Goal: Information Seeking & Learning: Learn about a topic

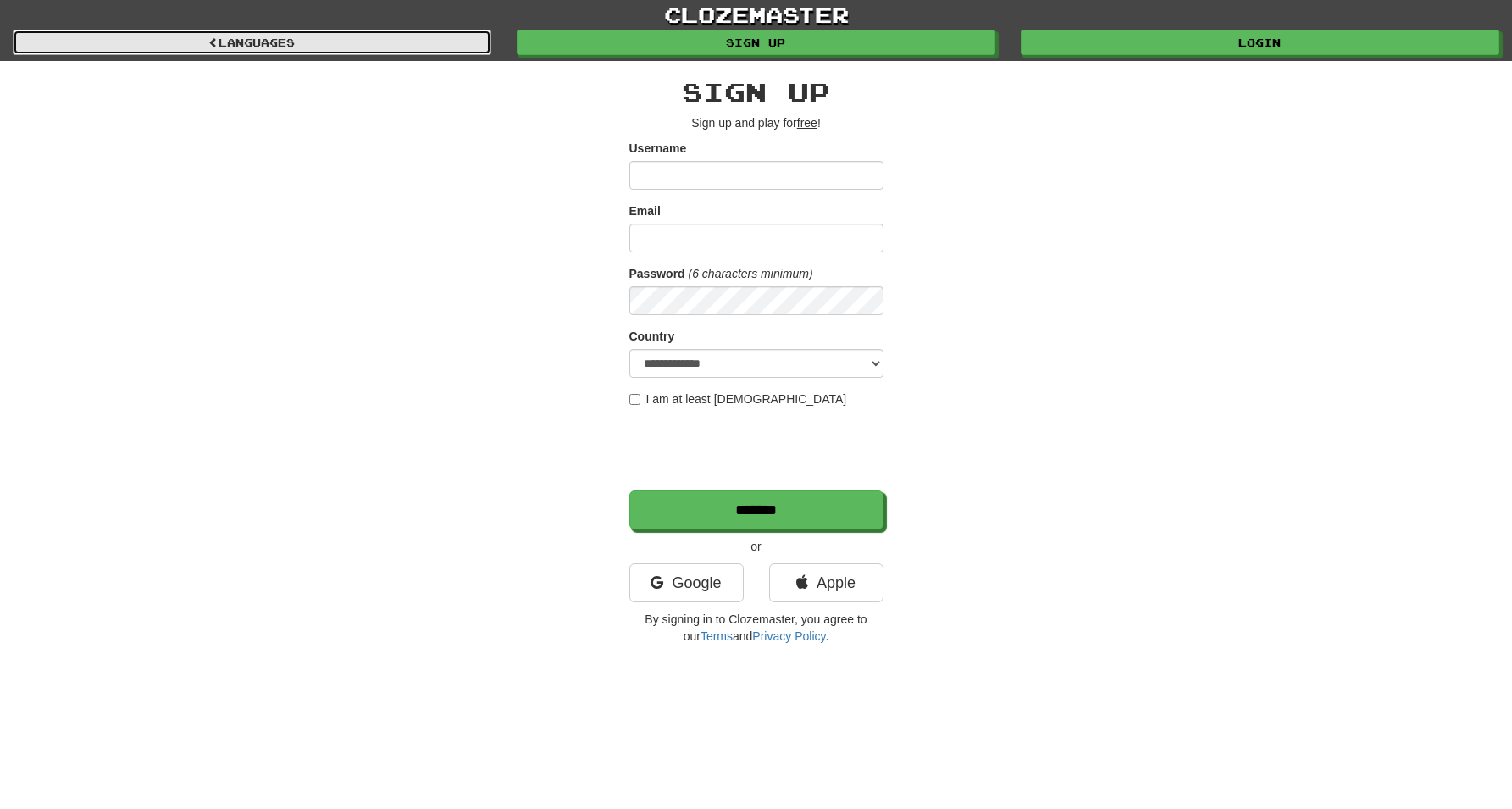
click at [213, 37] on span at bounding box center [213, 42] width 10 height 10
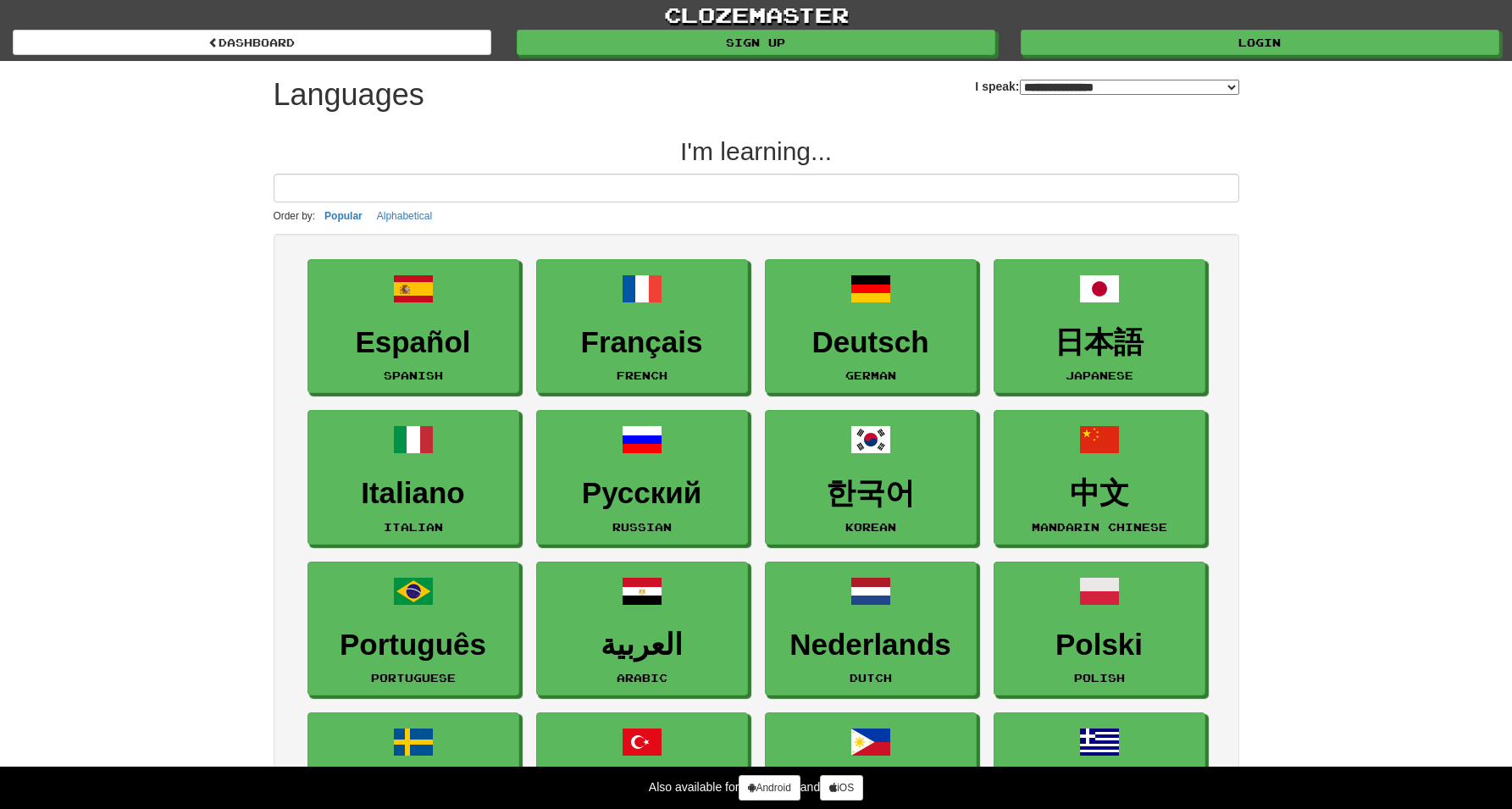
select select "*******"
click at [696, 15] on link "clozemaster" at bounding box center [756, 15] width 1512 height 30
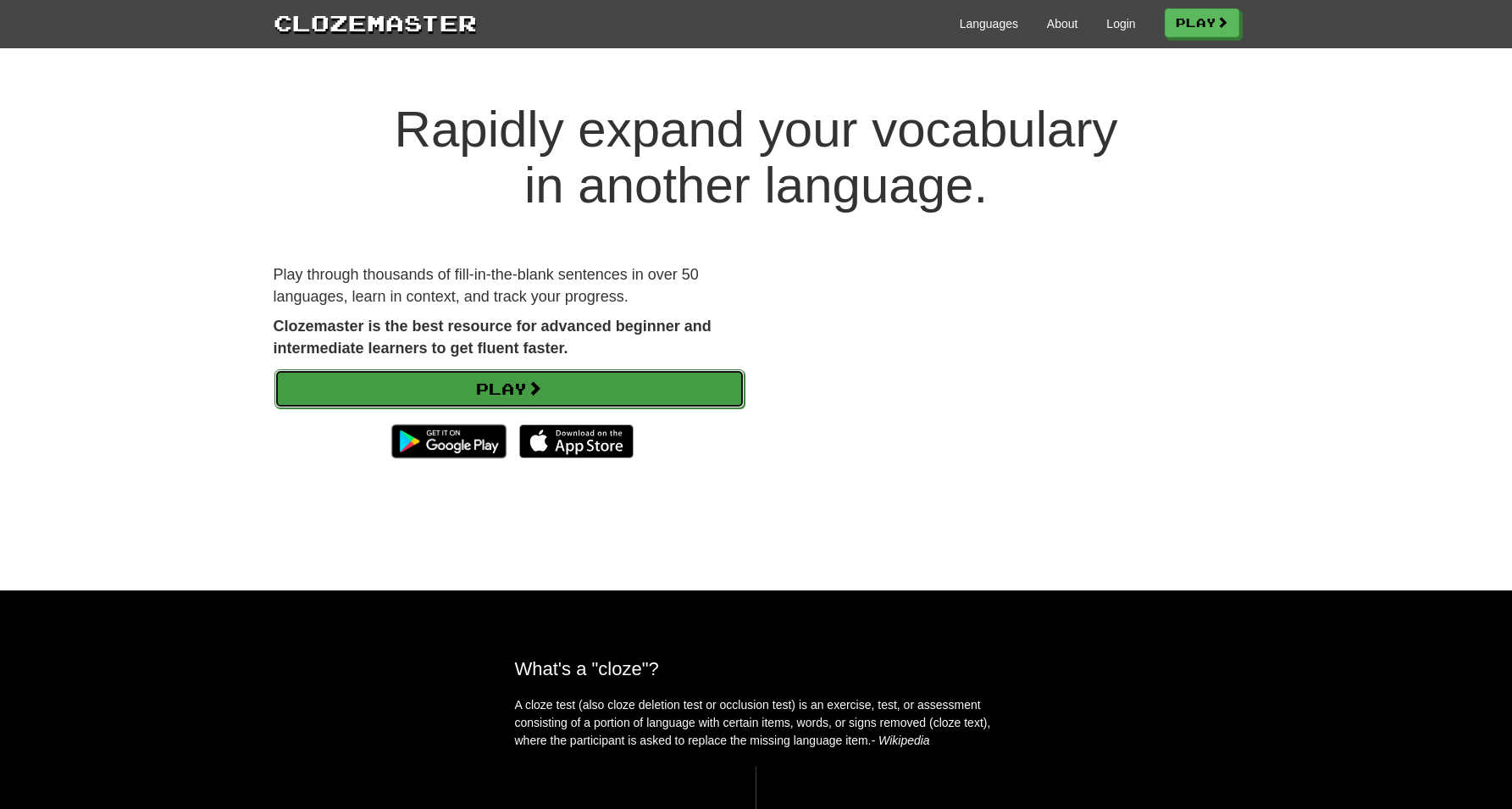
click at [526, 404] on link "Play" at bounding box center [509, 388] width 470 height 39
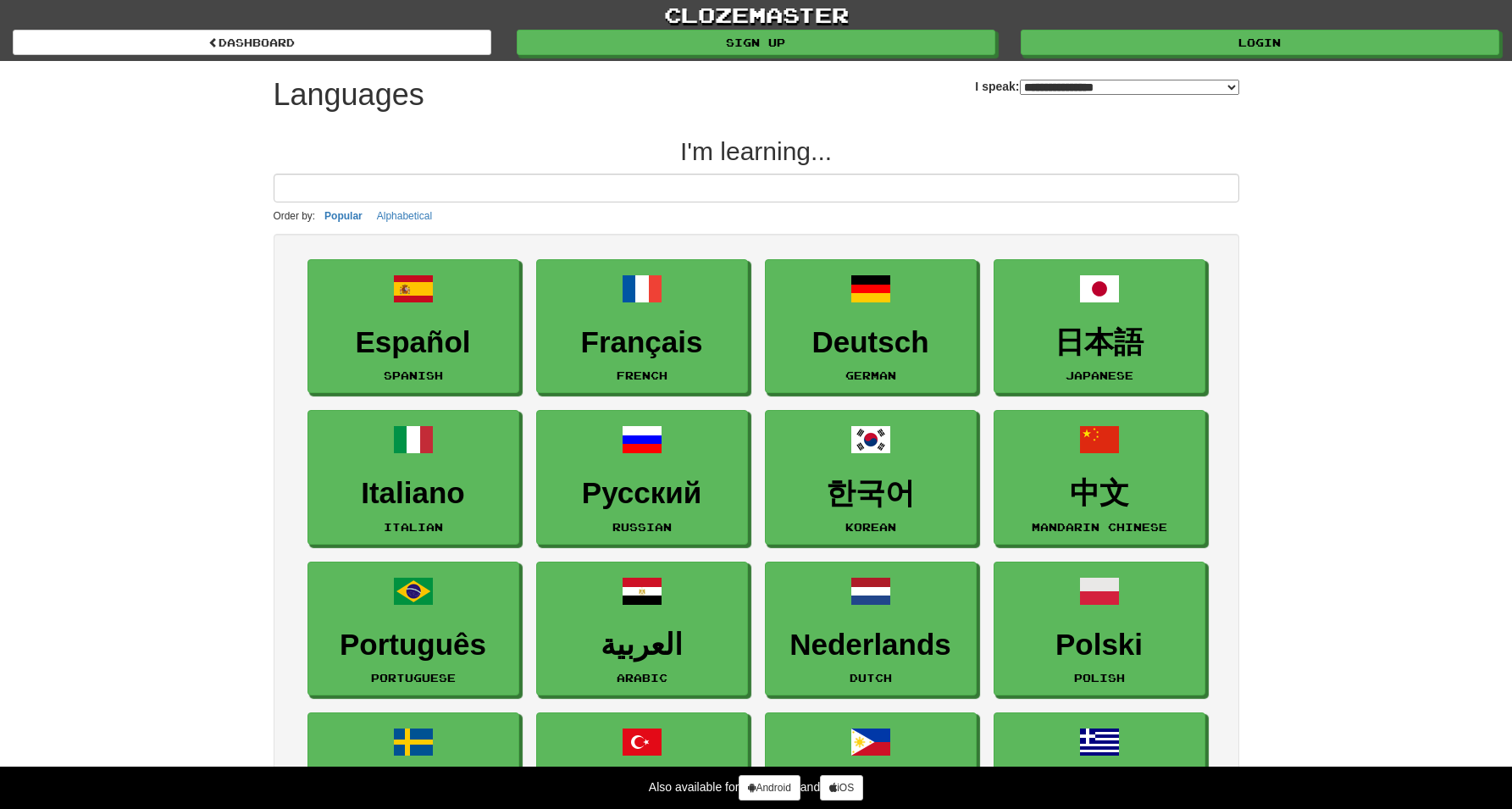
select select "*******"
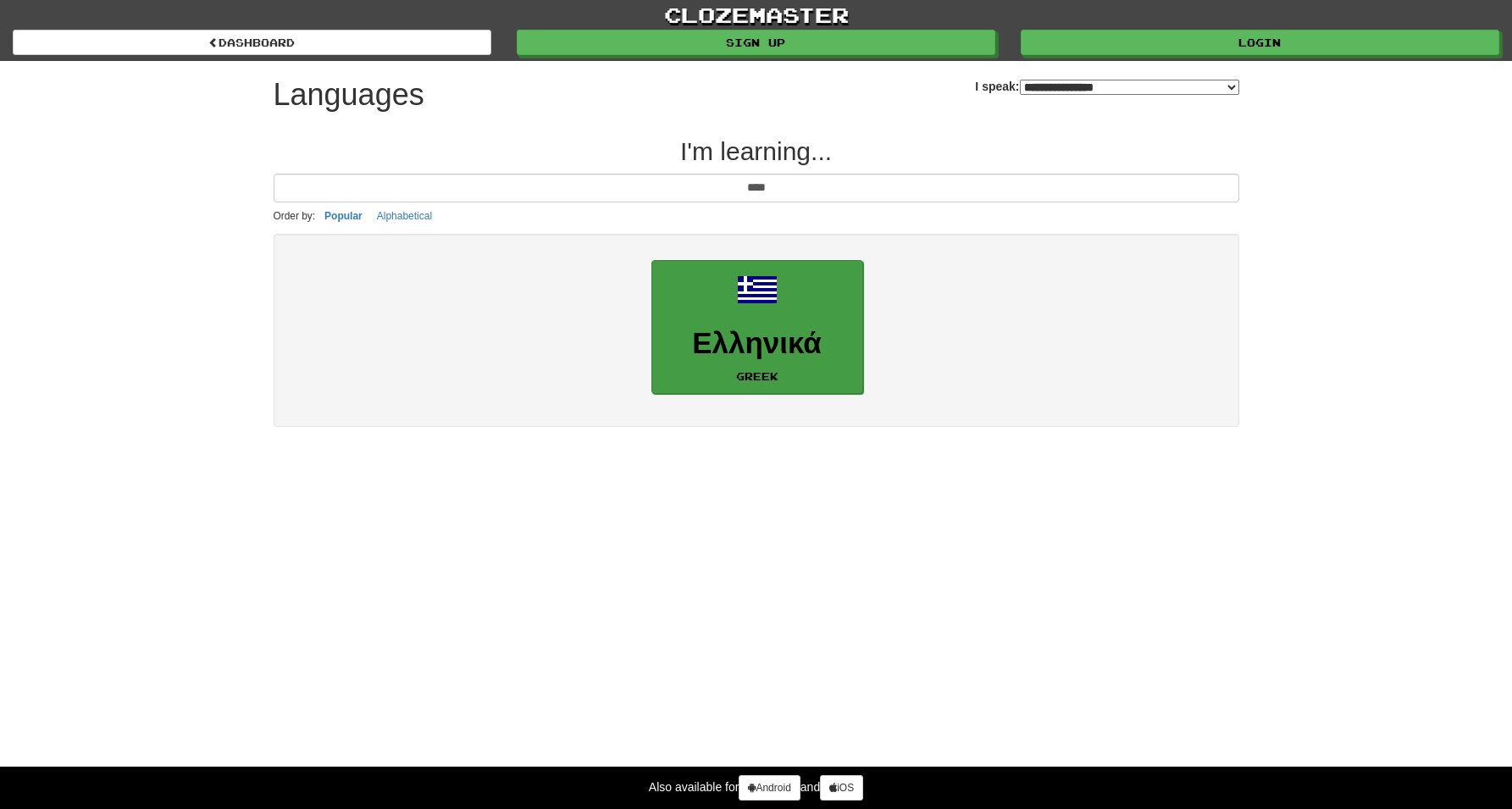
type input "****"
click at [694, 284] on link "Ελληνικά Greek" at bounding box center [756, 327] width 212 height 135
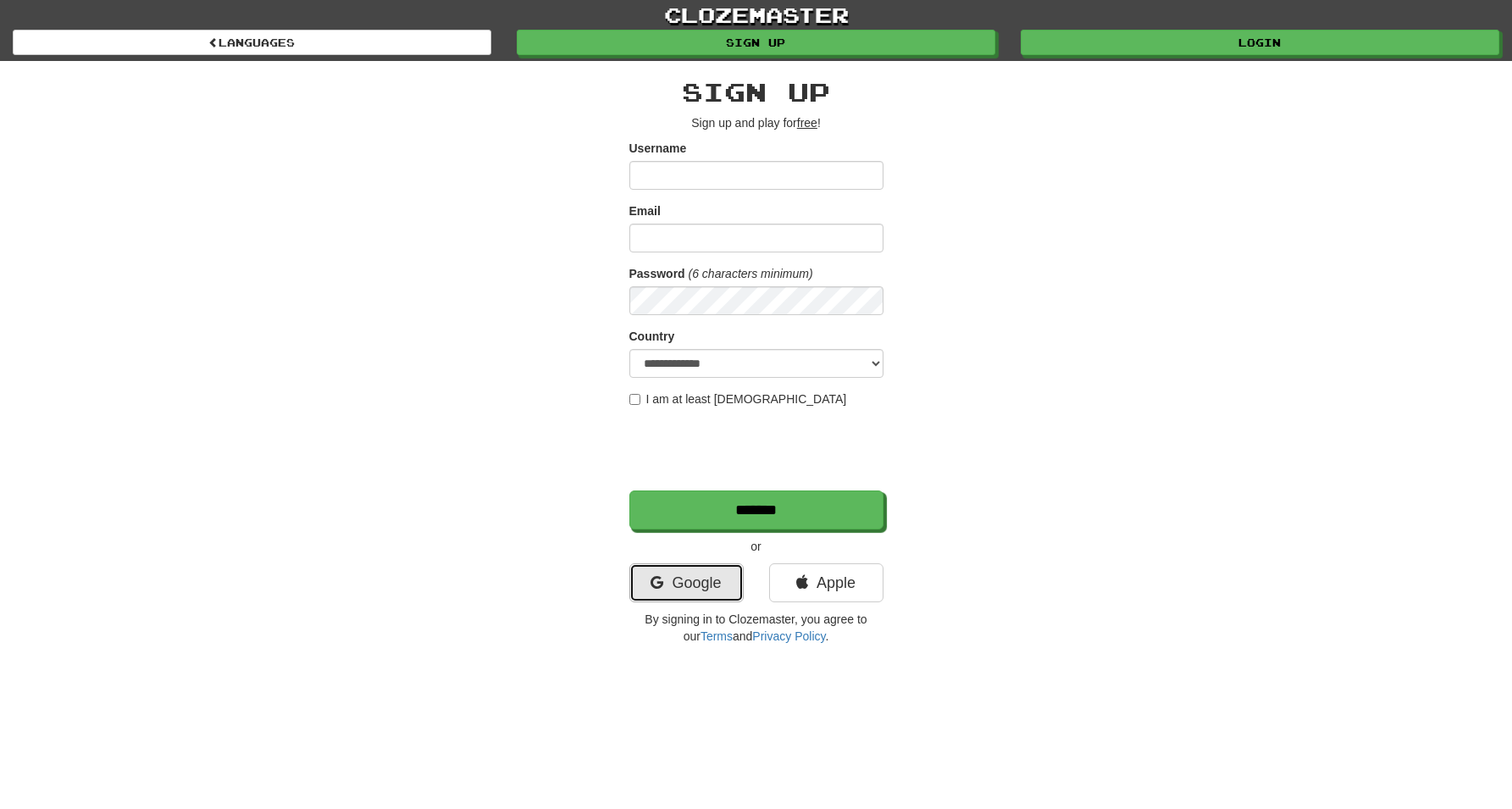
click at [705, 579] on link "Google" at bounding box center [686, 583] width 115 height 39
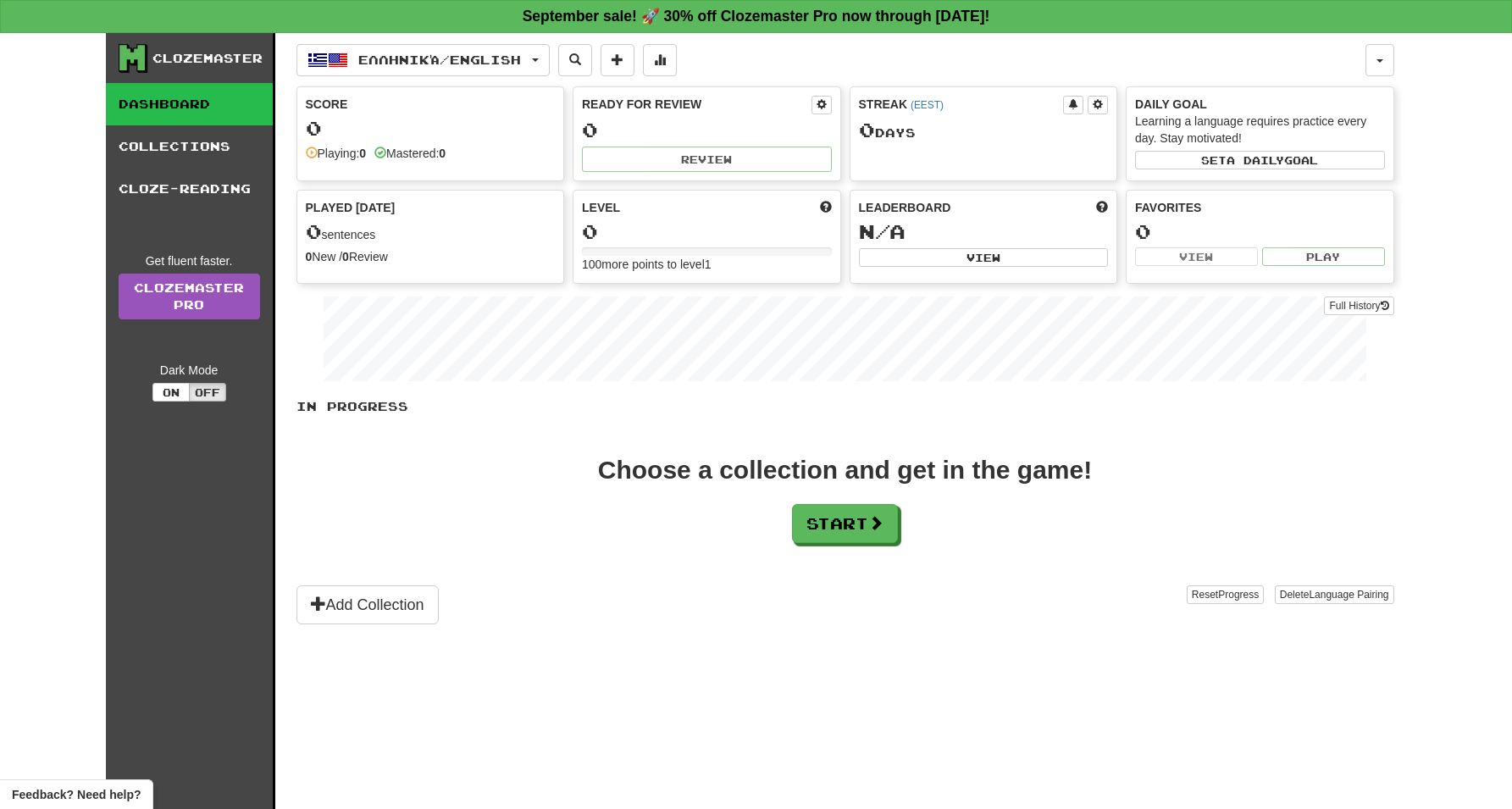
click at [549, 40] on div "Ελληνικά / English Ελληνικά / English Streak: 0 Review: 0 Points today: 0 Langu…" at bounding box center [845, 442] width 1097 height 818
click at [536, 52] on button "Ελληνικά / English" at bounding box center [423, 59] width 254 height 32
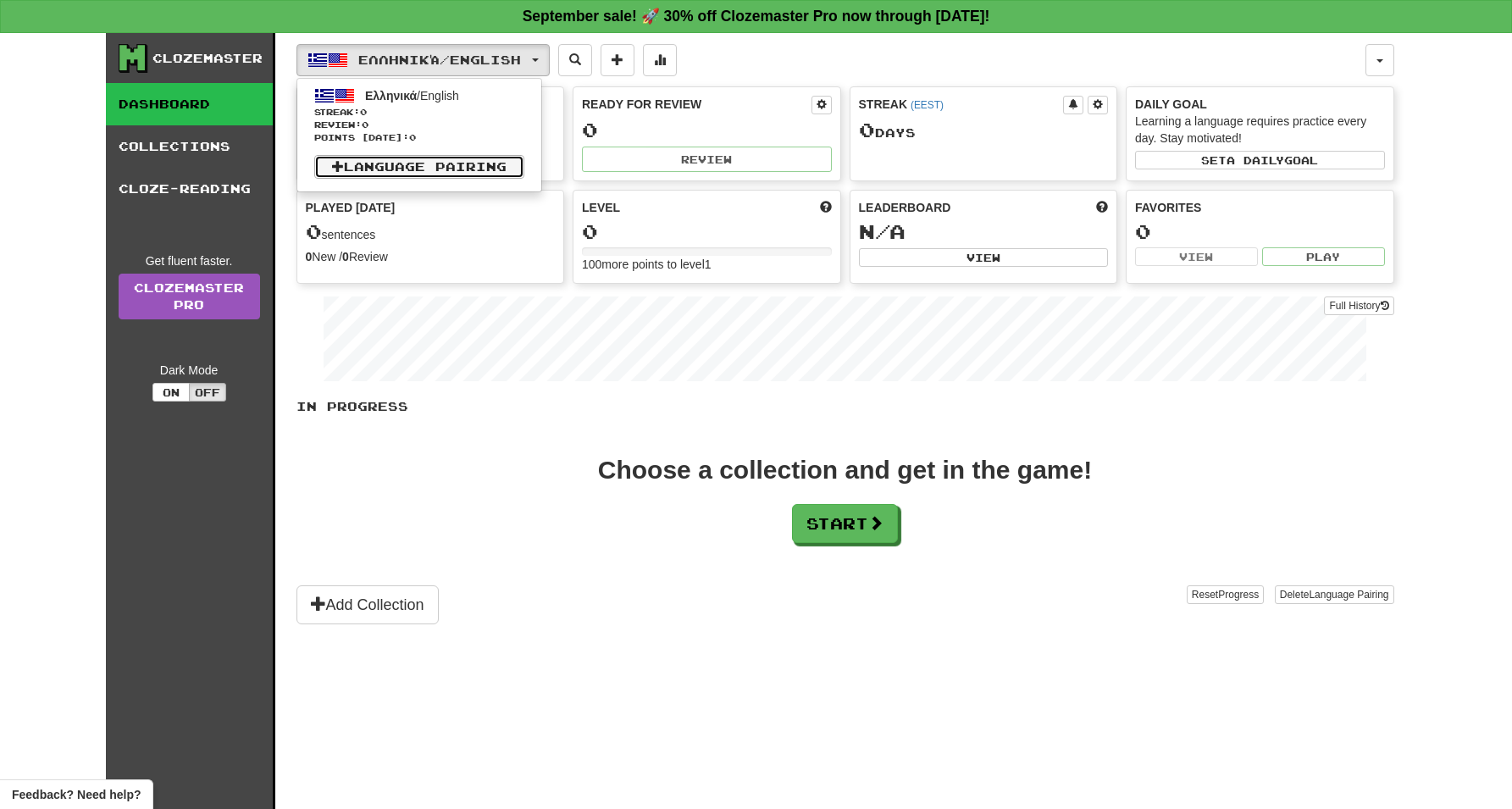
click at [447, 158] on link "Language Pairing" at bounding box center [419, 166] width 210 height 24
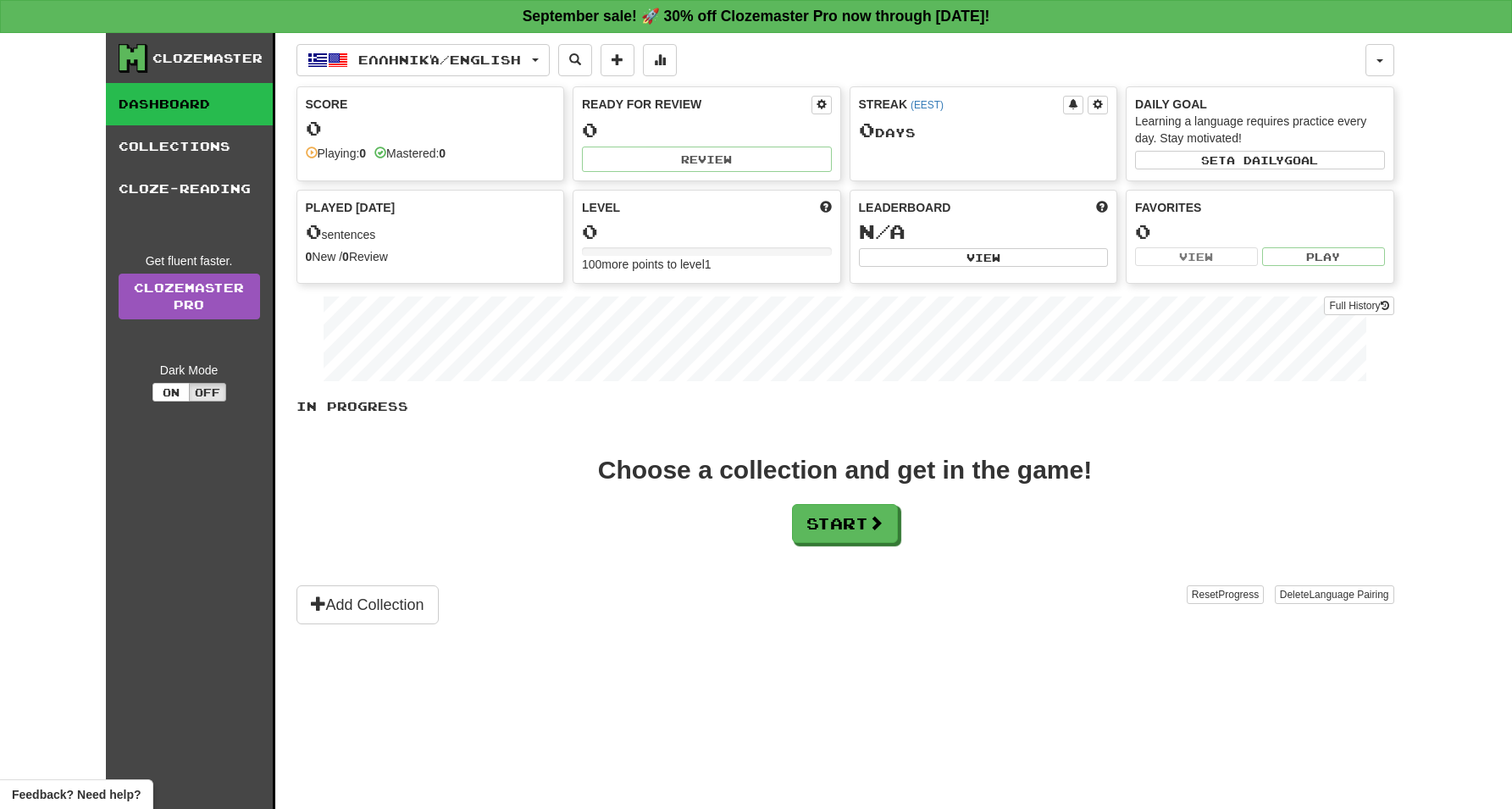
click at [194, 403] on div "Clozemaster Dashboard Collections Cloze-Reading Get fluent faster. Clozemaster …" at bounding box center [190, 442] width 169 height 818
click at [181, 395] on button "On" at bounding box center [171, 392] width 37 height 18
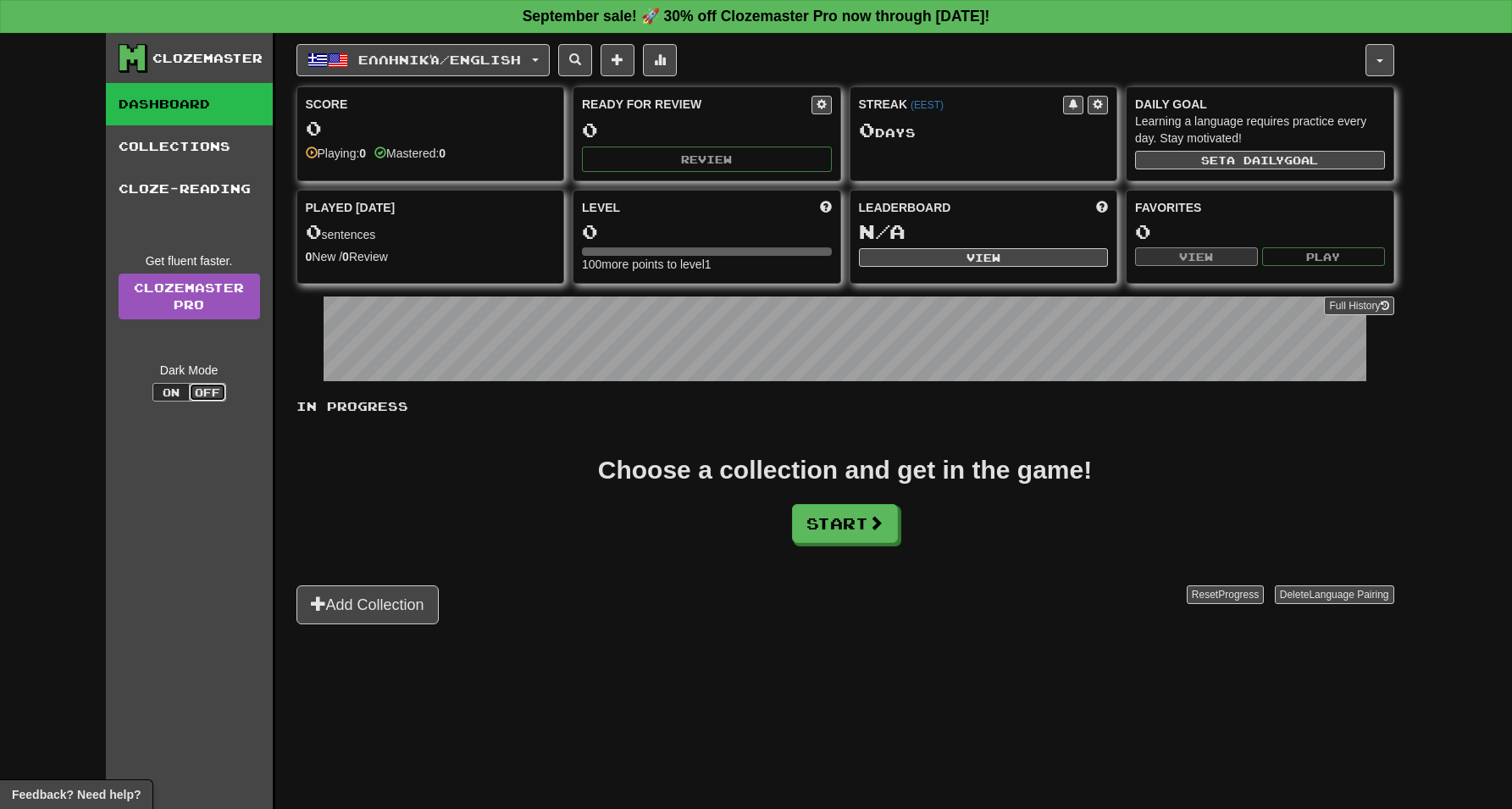
click at [208, 395] on button "Off" at bounding box center [207, 392] width 37 height 18
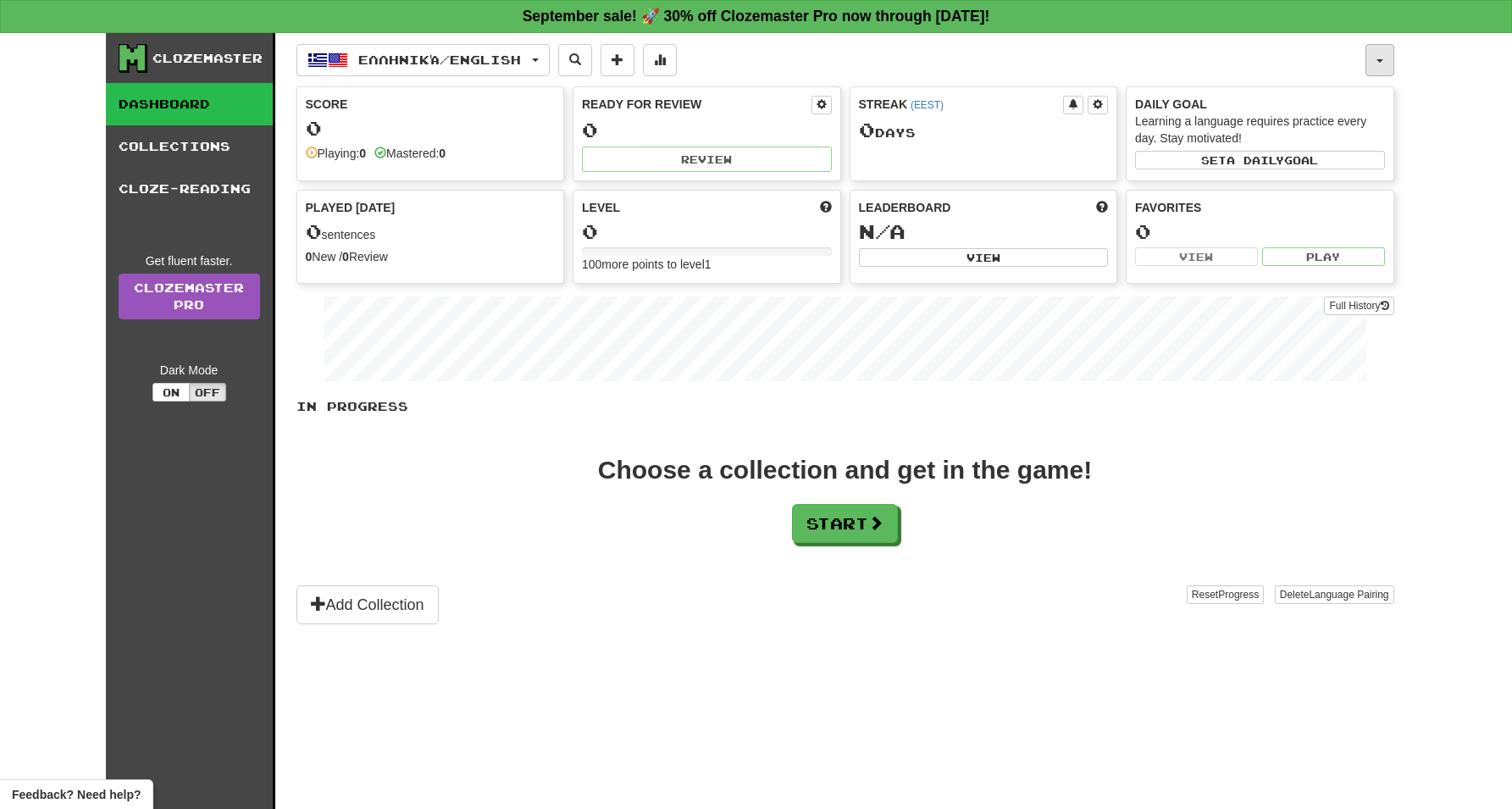
click at [1382, 54] on button "button" at bounding box center [1380, 59] width 29 height 32
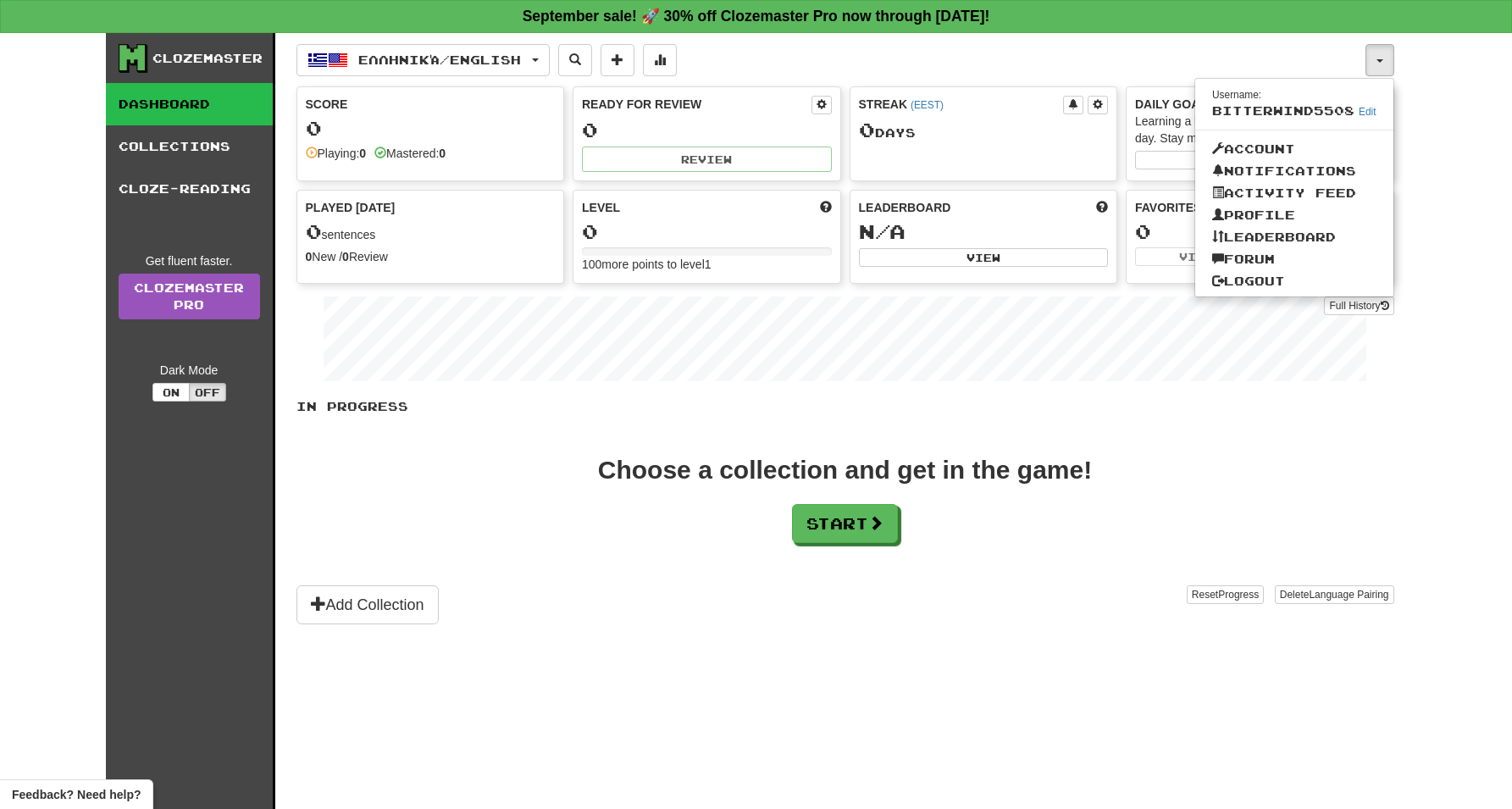
click at [983, 63] on div "Ελληνικά / English Ελληνικά / English Streak: 0 Review: 0 Points today: 0 Langu…" at bounding box center [831, 59] width 1069 height 32
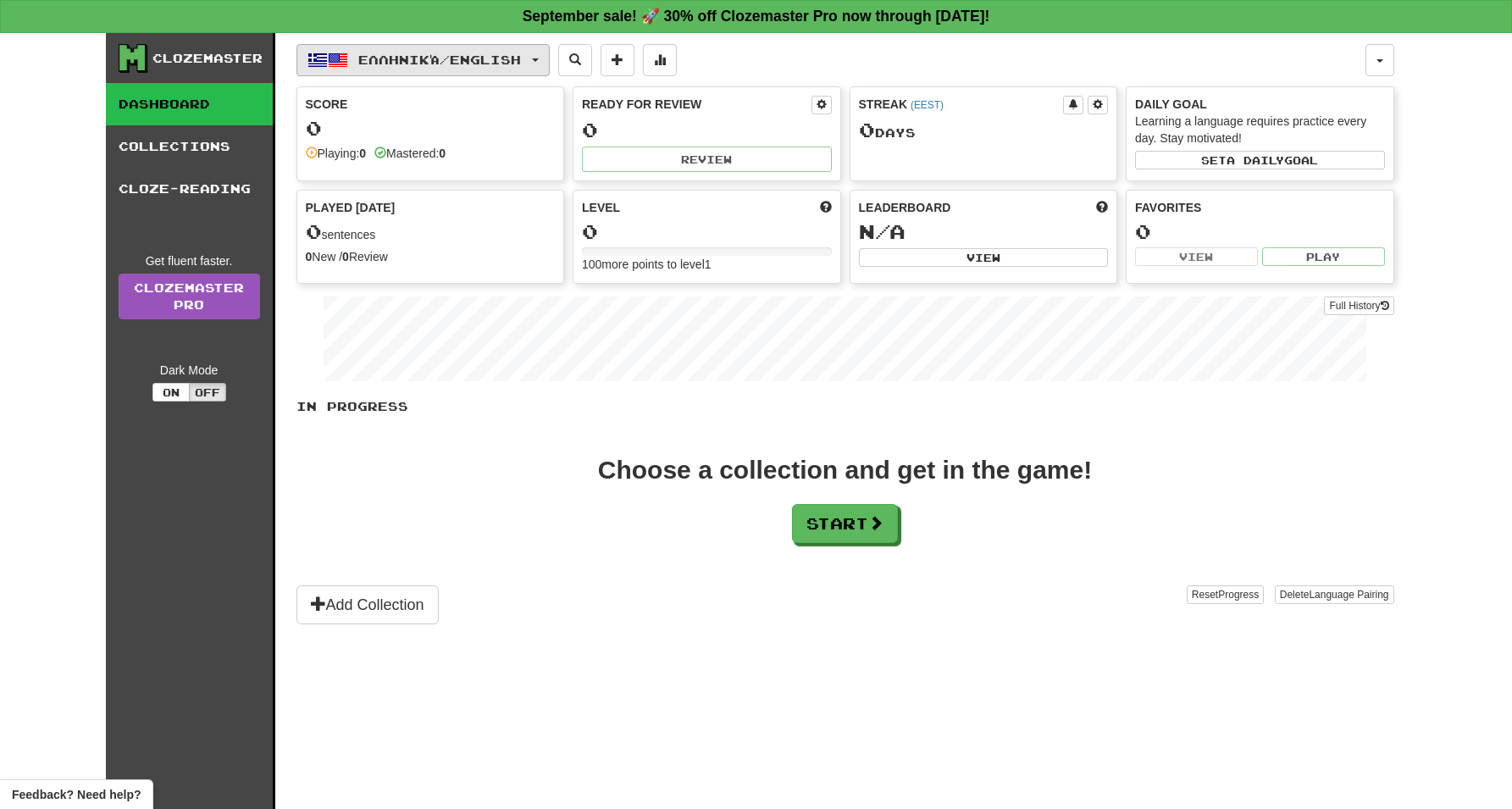
click at [400, 53] on span "Ελληνικά / English" at bounding box center [439, 60] width 163 height 15
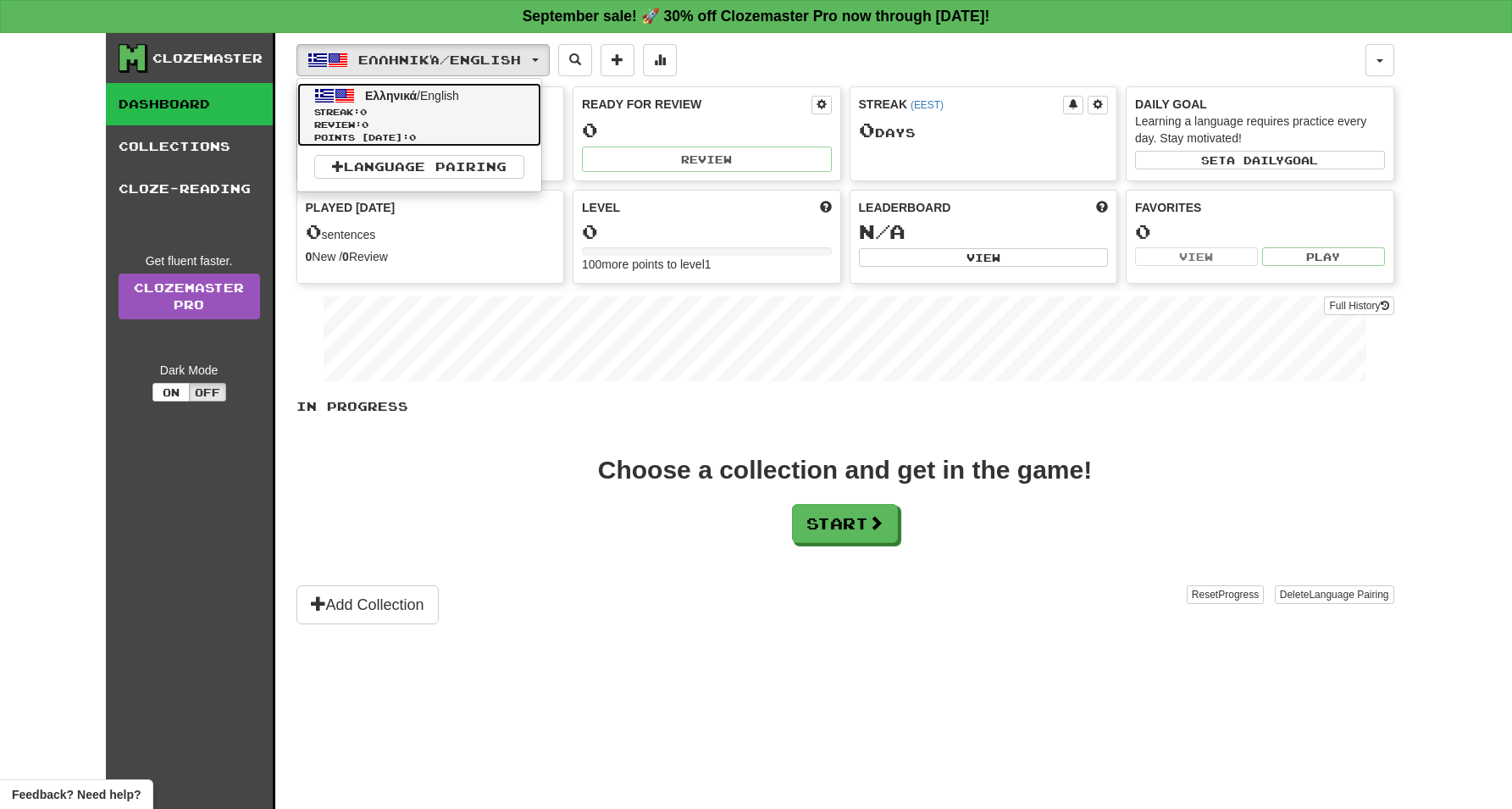
click at [365, 89] on span "Ελληνικά" at bounding box center [391, 95] width 52 height 14
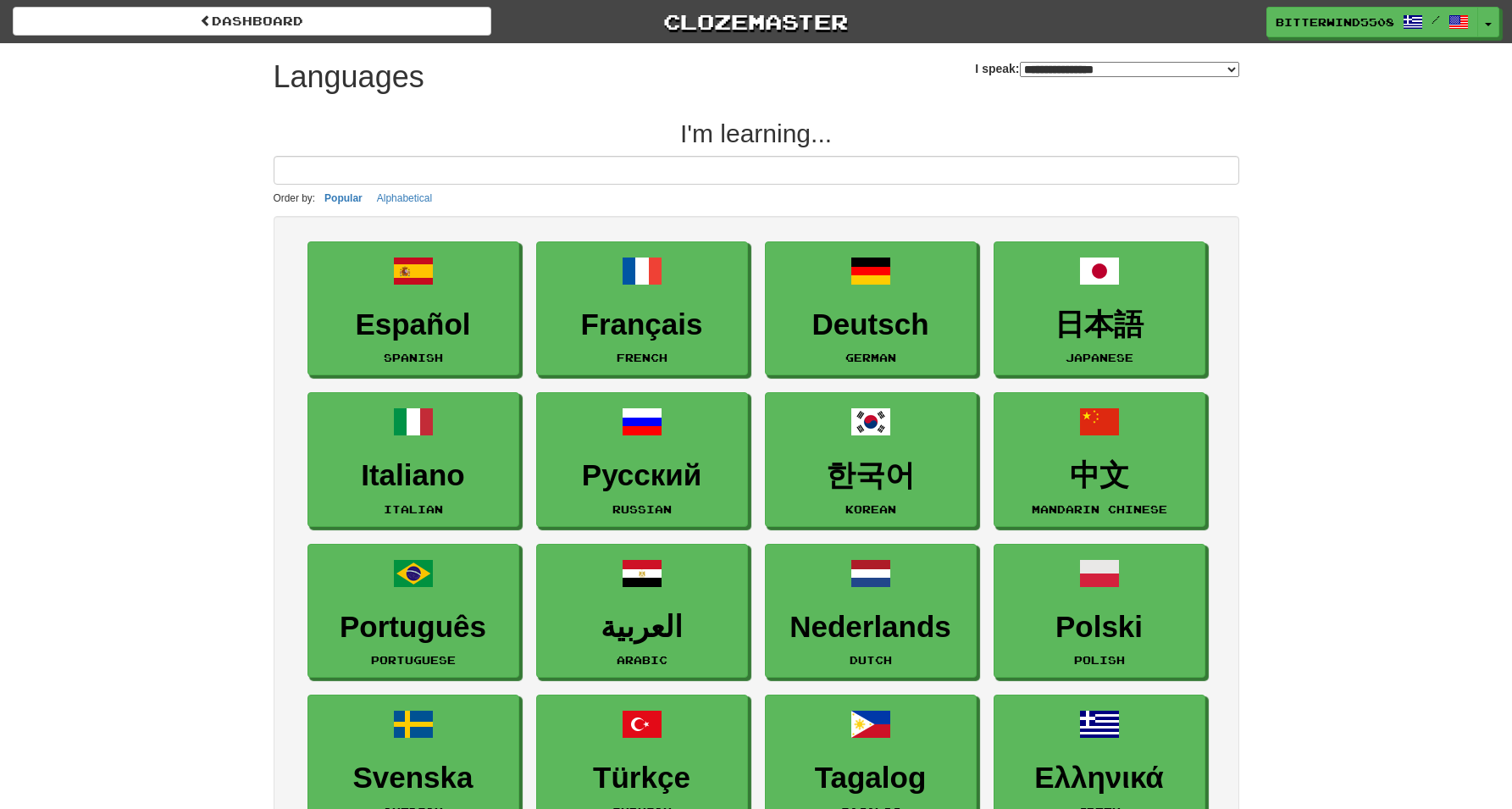
select select "*******"
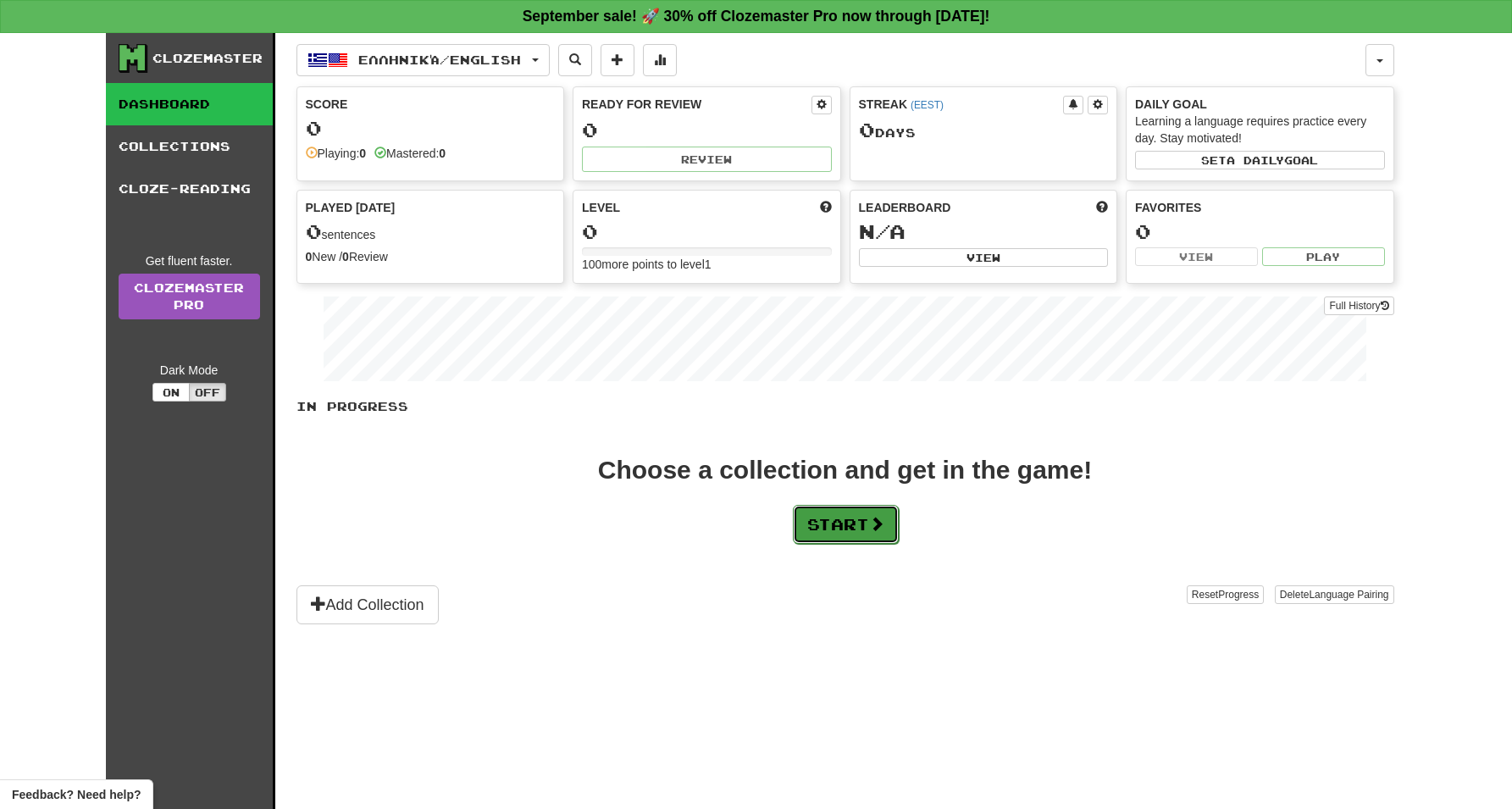
click at [812, 526] on button "Start" at bounding box center [846, 524] width 105 height 39
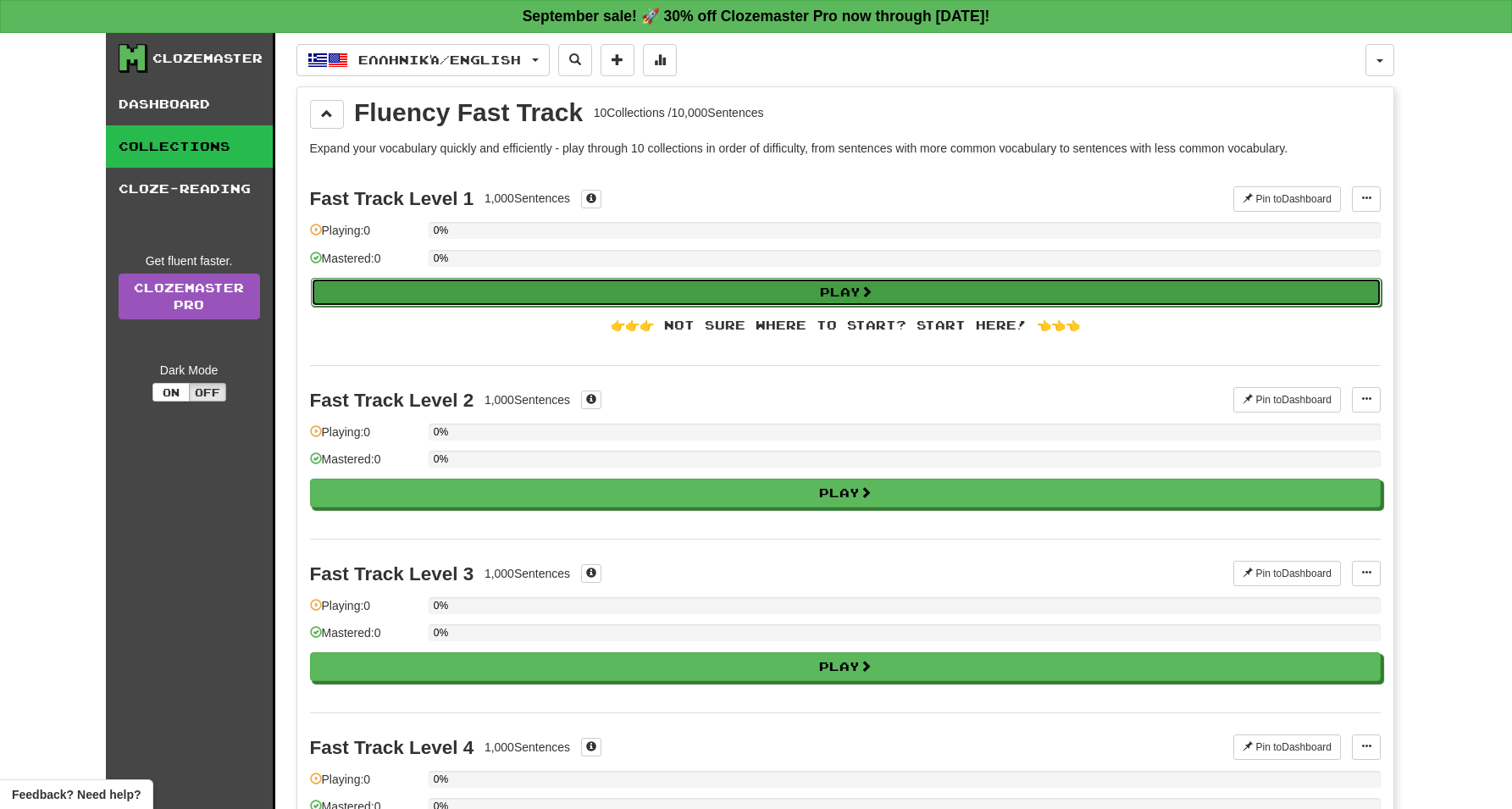
click at [477, 290] on button "Play" at bounding box center [846, 293] width 1071 height 29
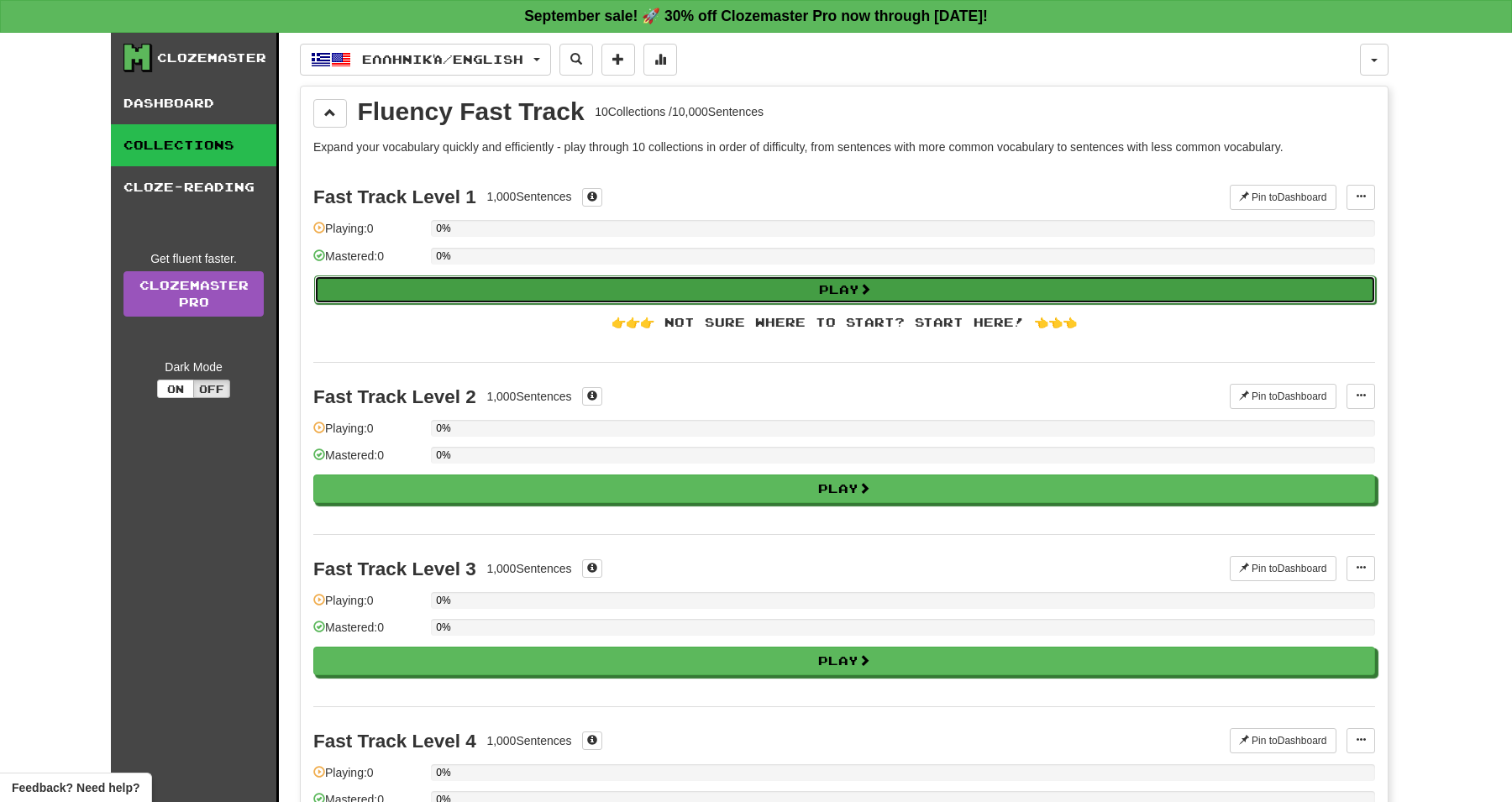
select select "**"
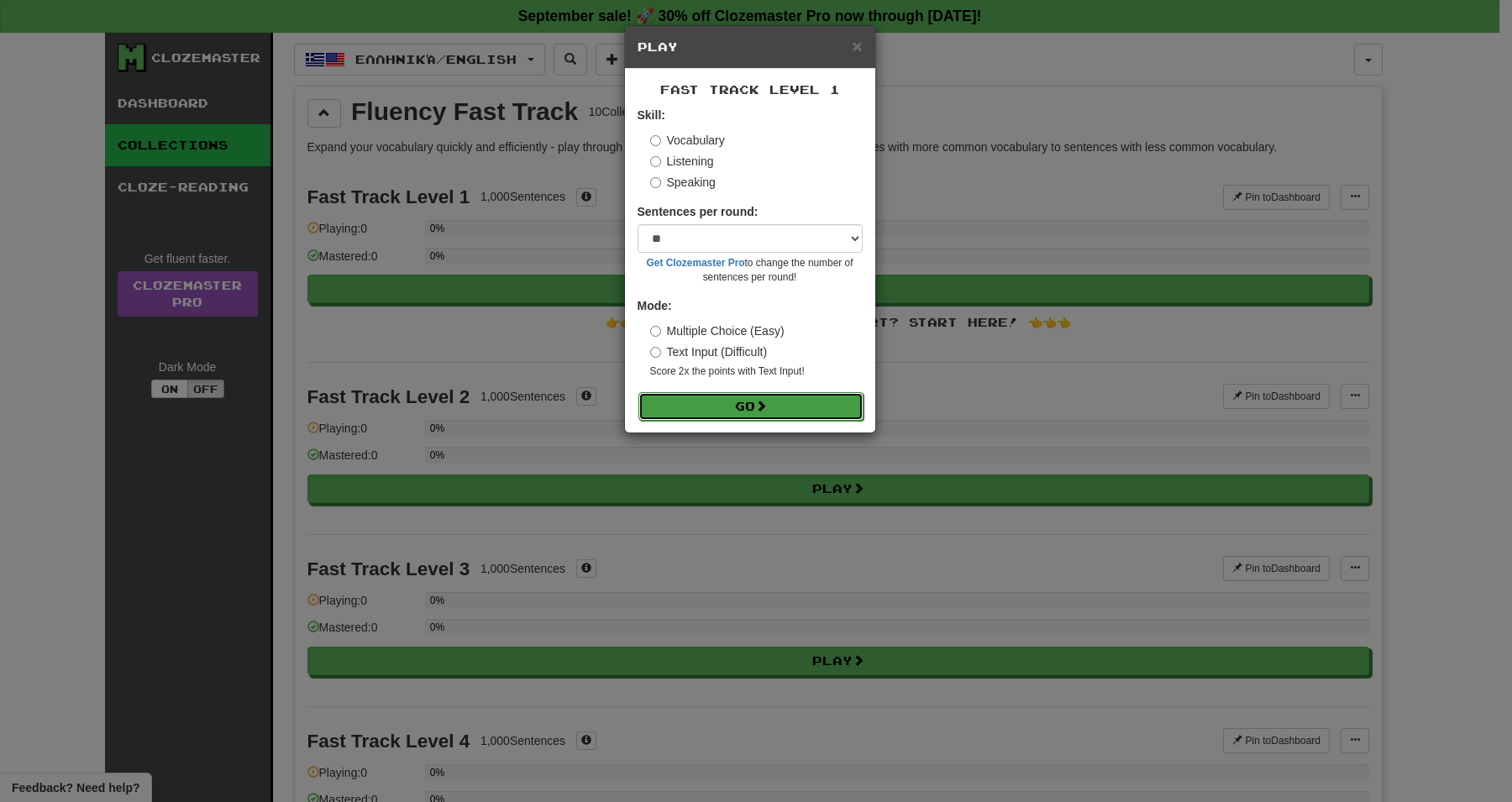
click at [698, 417] on button "Go" at bounding box center [751, 406] width 225 height 29
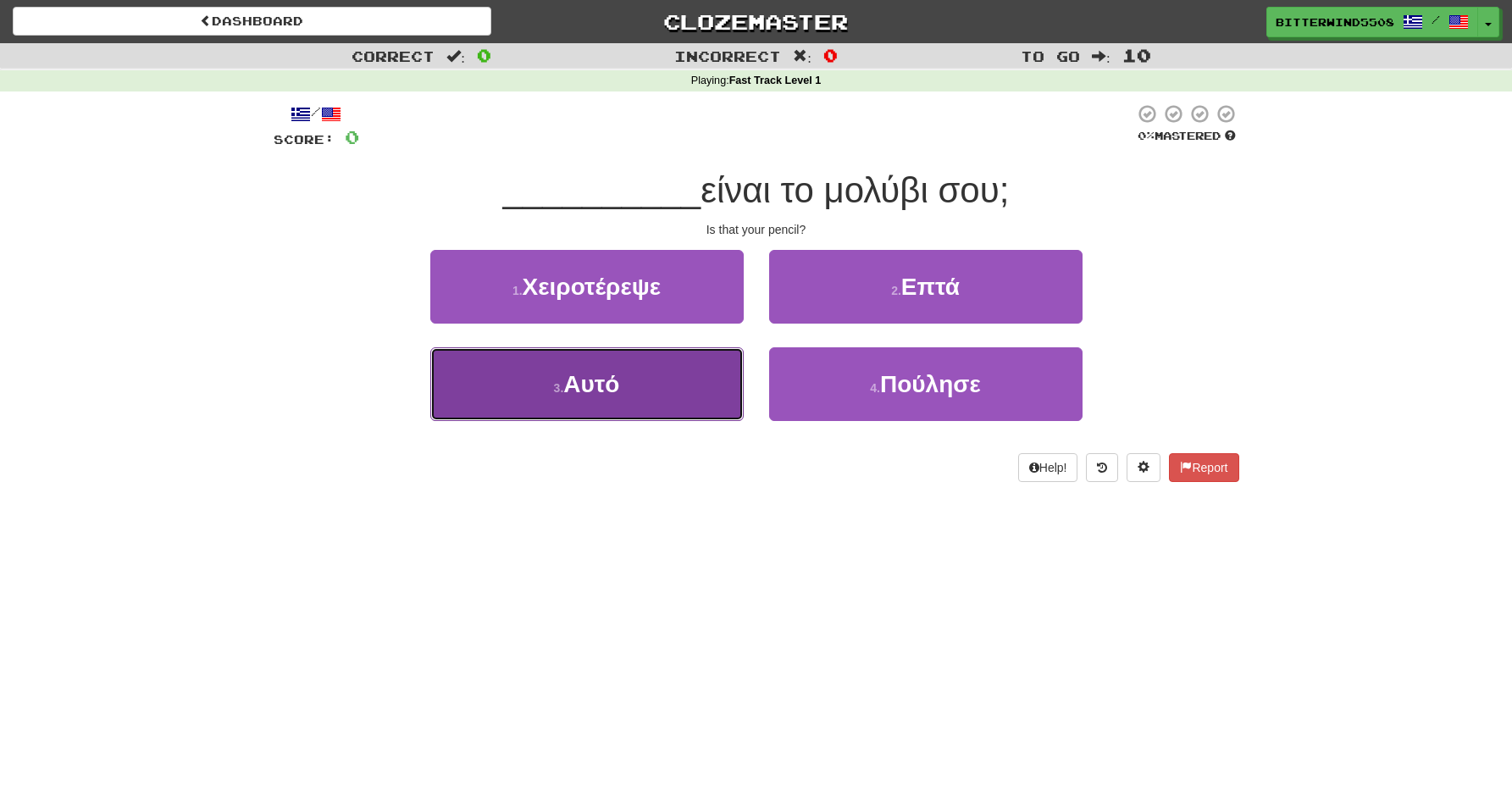
click at [685, 394] on button "3 . Αυτό" at bounding box center [586, 384] width 314 height 74
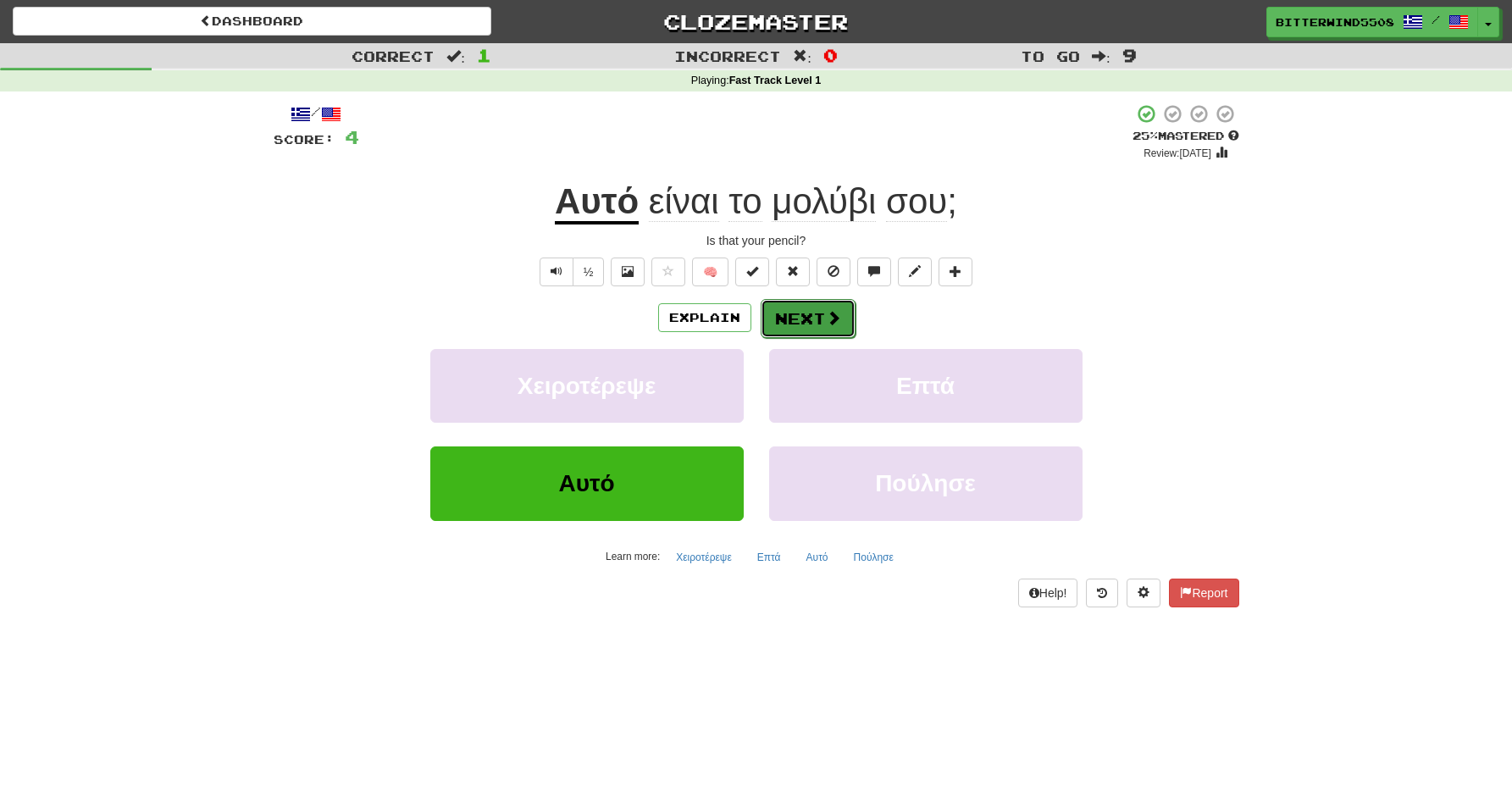
click at [790, 316] on button "Next" at bounding box center [808, 318] width 95 height 39
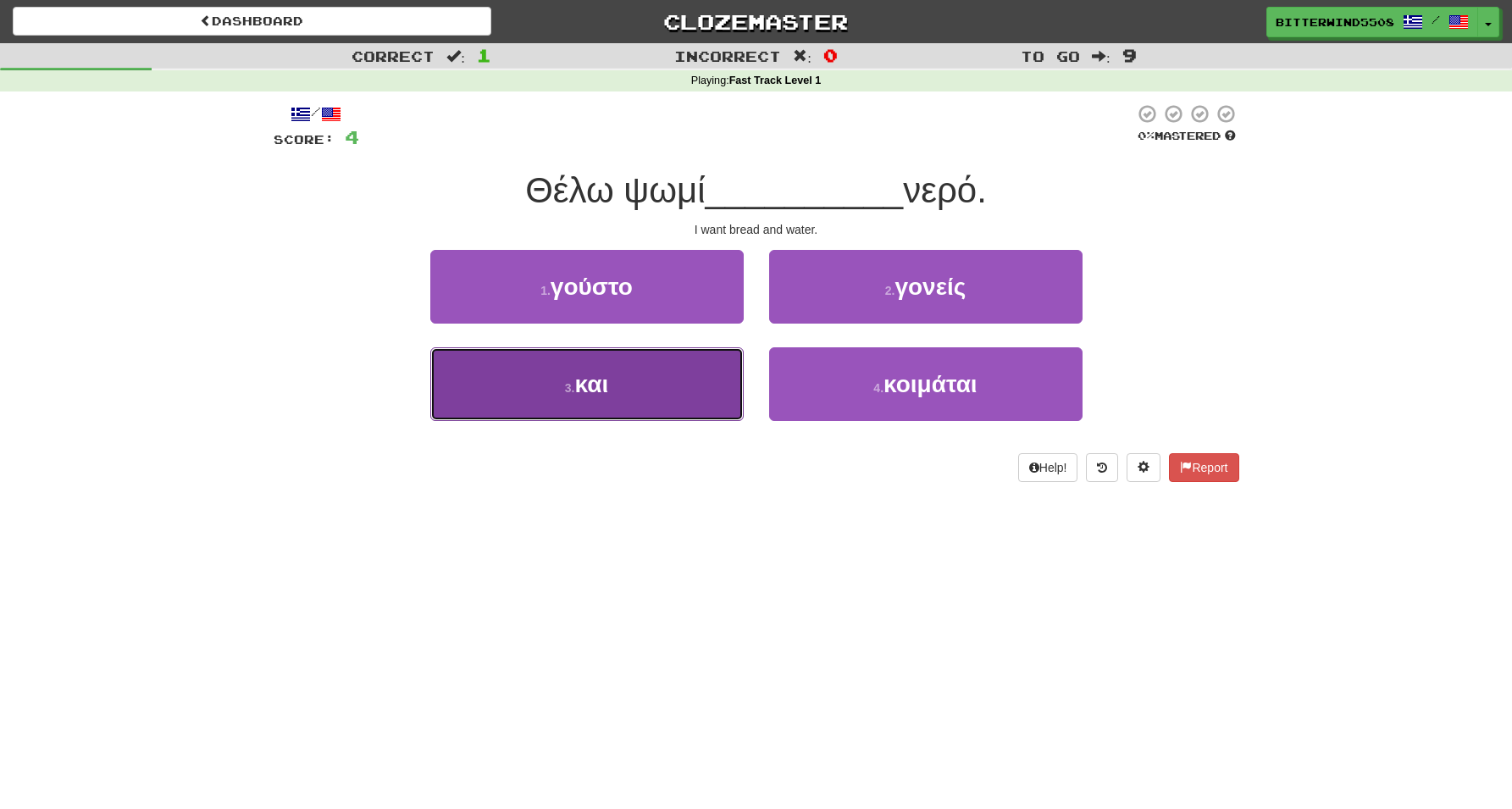
click at [600, 380] on span "και" at bounding box center [592, 384] width 34 height 26
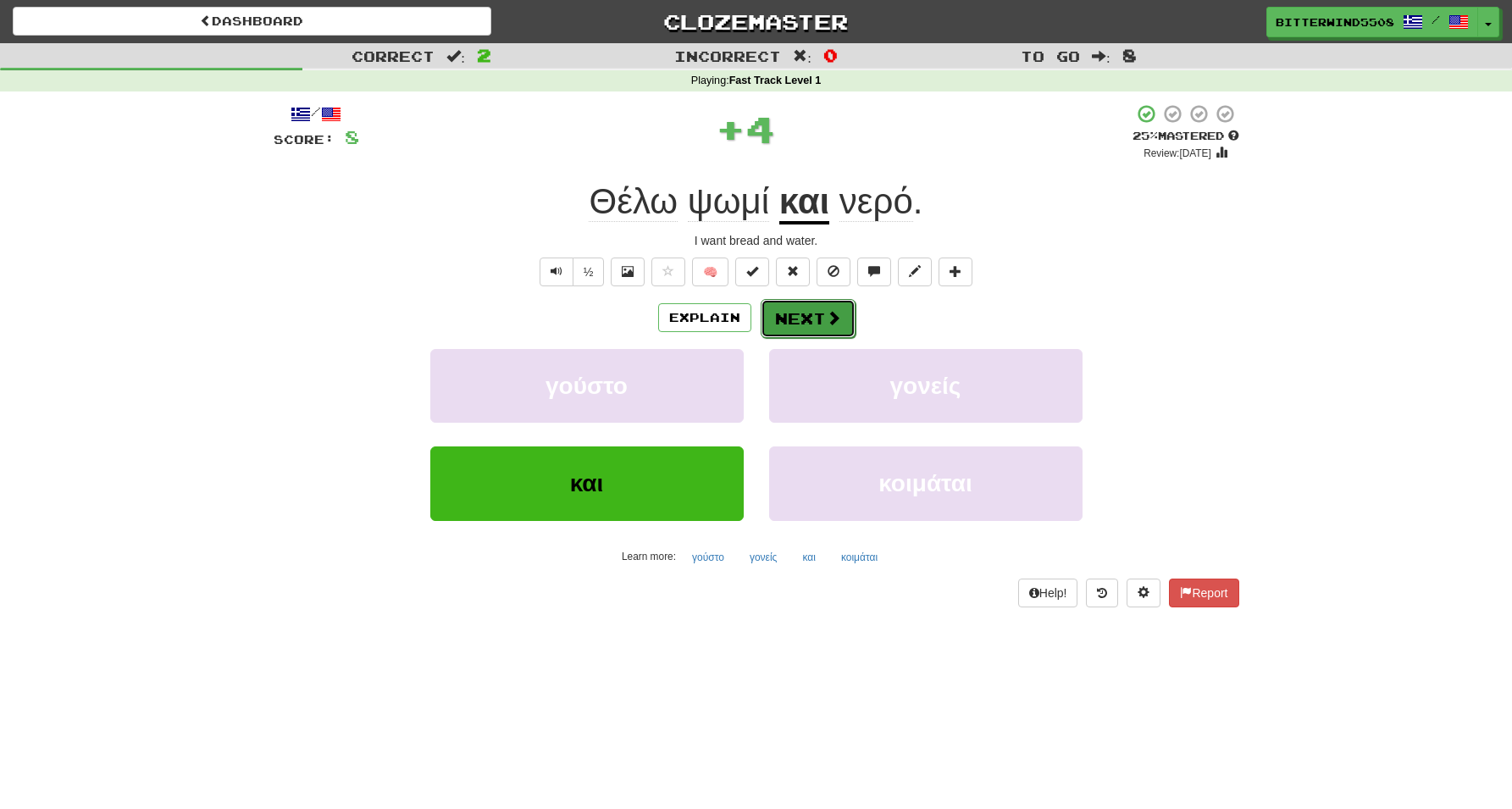
click at [803, 316] on button "Next" at bounding box center [808, 318] width 95 height 39
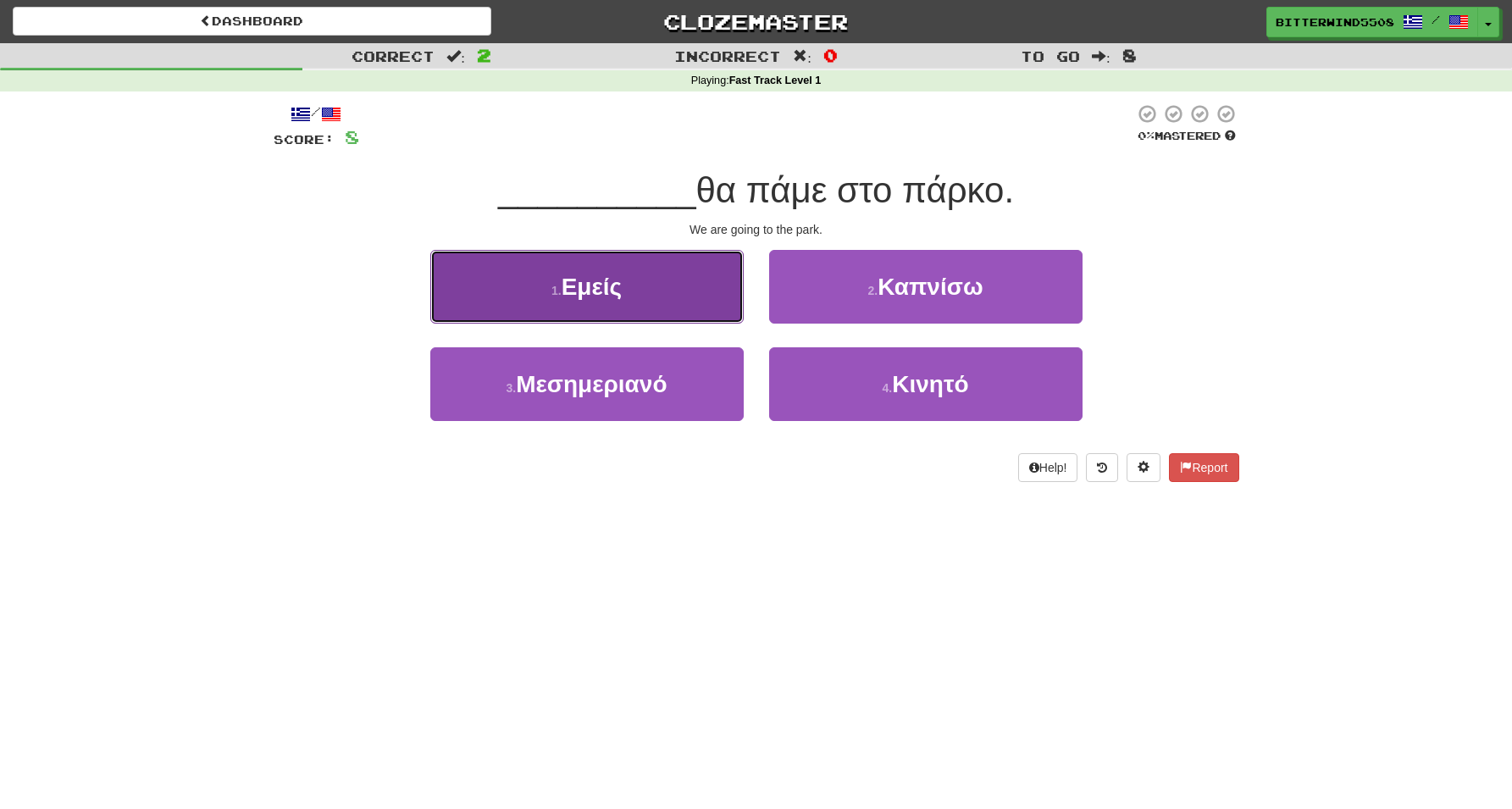
click at [626, 296] on button "1 . Εμείς" at bounding box center [586, 286] width 314 height 74
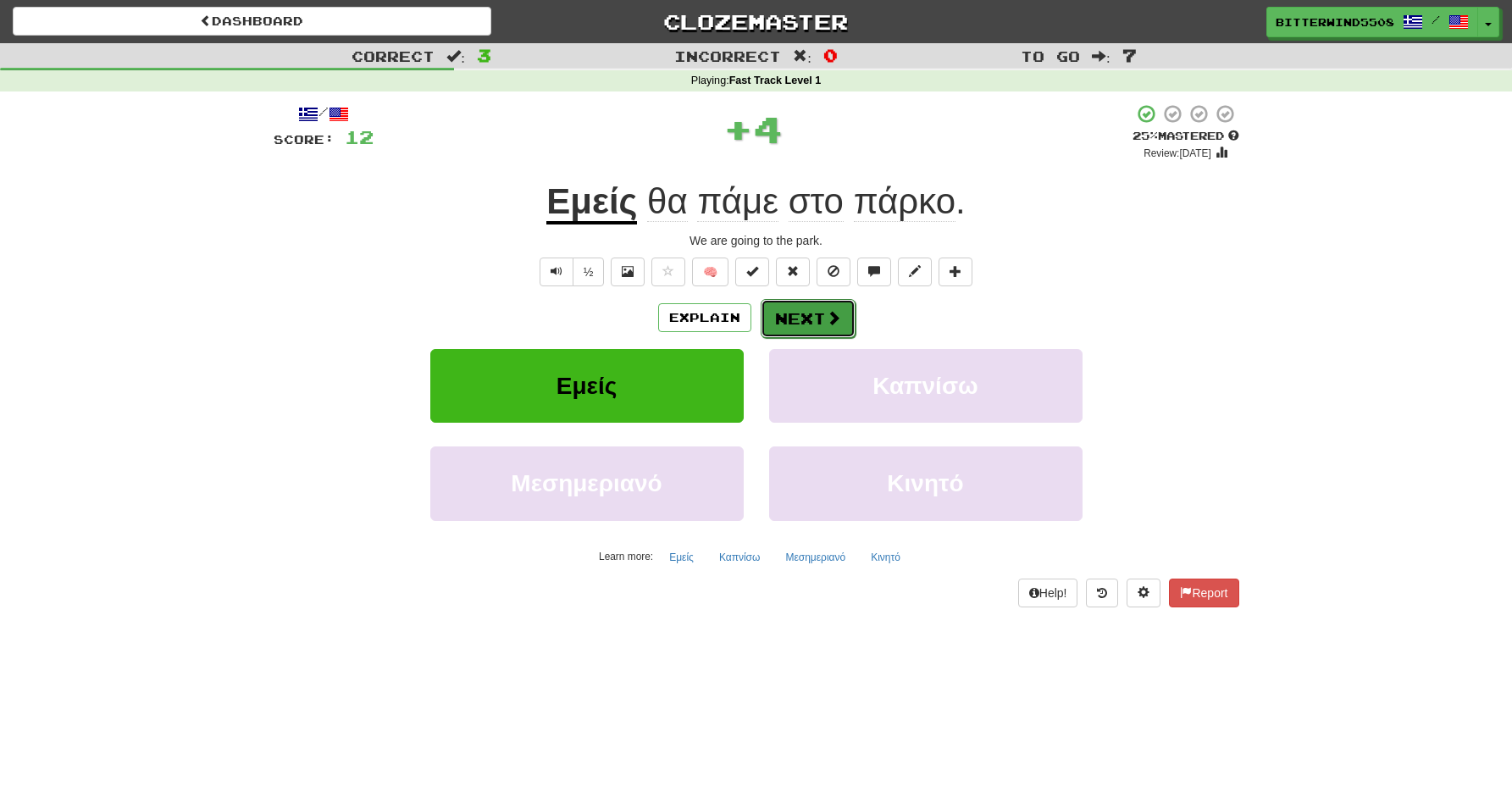
click at [786, 321] on button "Next" at bounding box center [808, 318] width 95 height 39
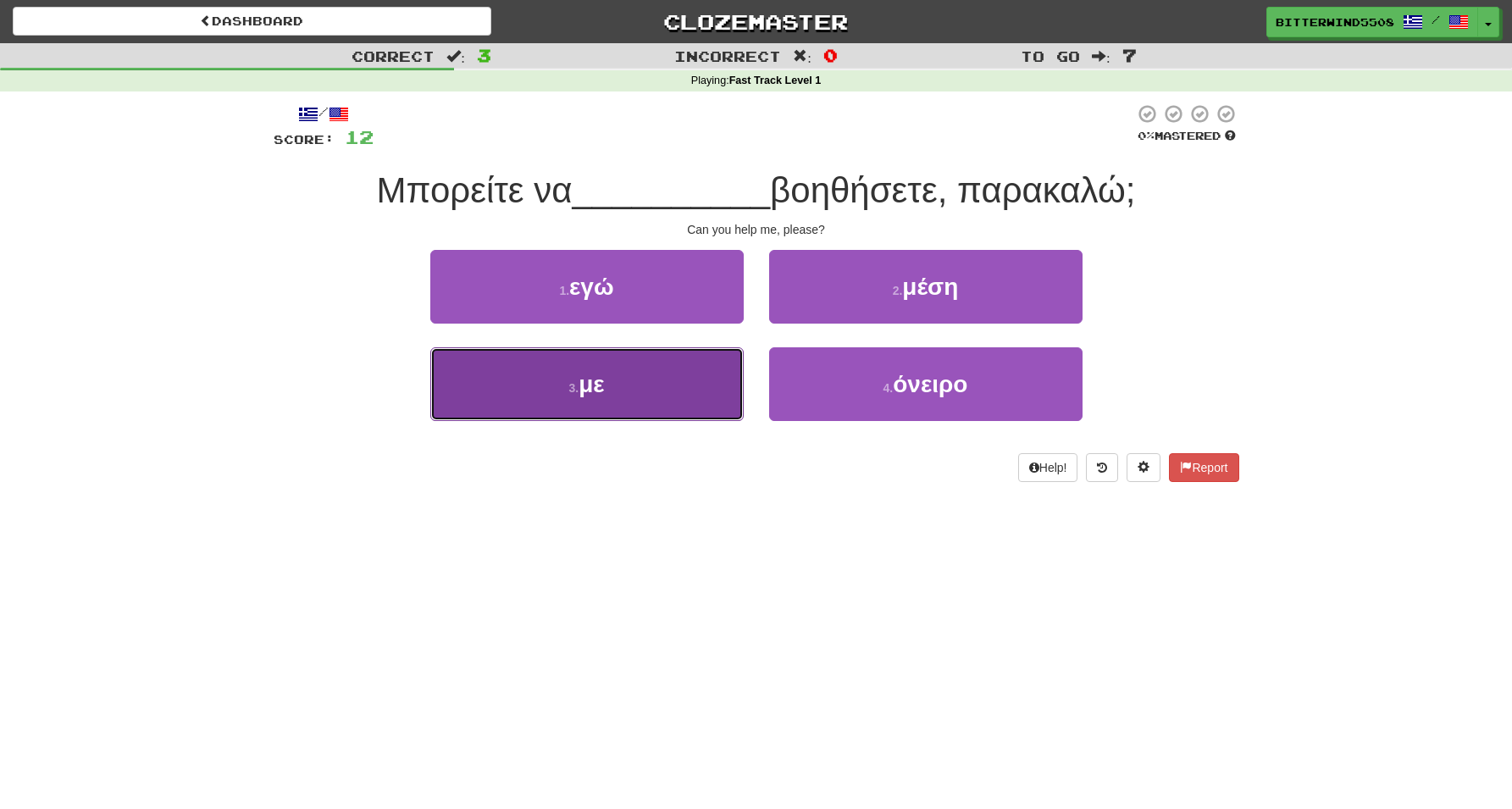
click at [572, 400] on button "3 . με" at bounding box center [586, 384] width 314 height 74
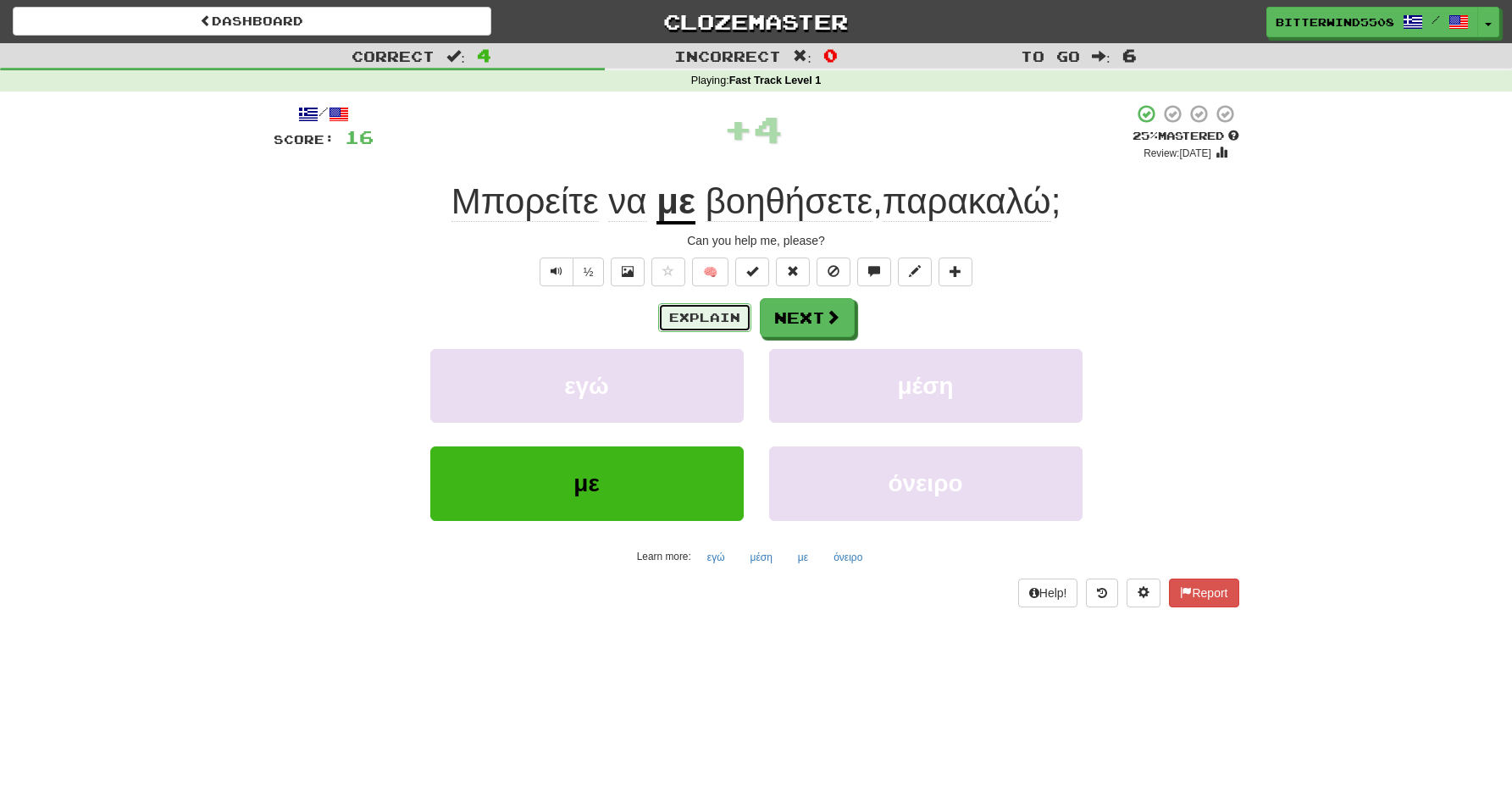
click at [708, 318] on button "Explain" at bounding box center [705, 318] width 93 height 29
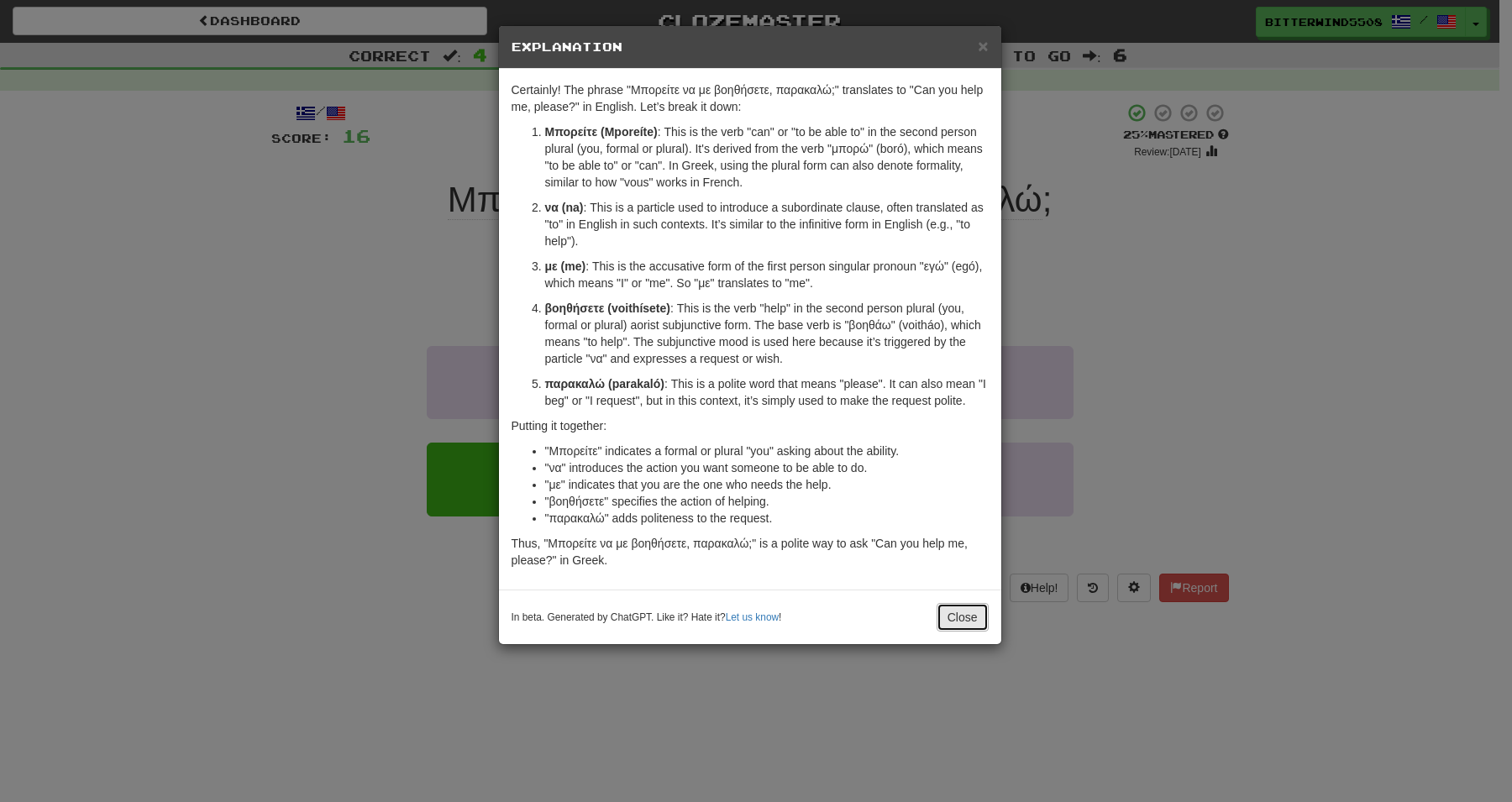
click at [978, 606] on button "Close" at bounding box center [963, 617] width 52 height 29
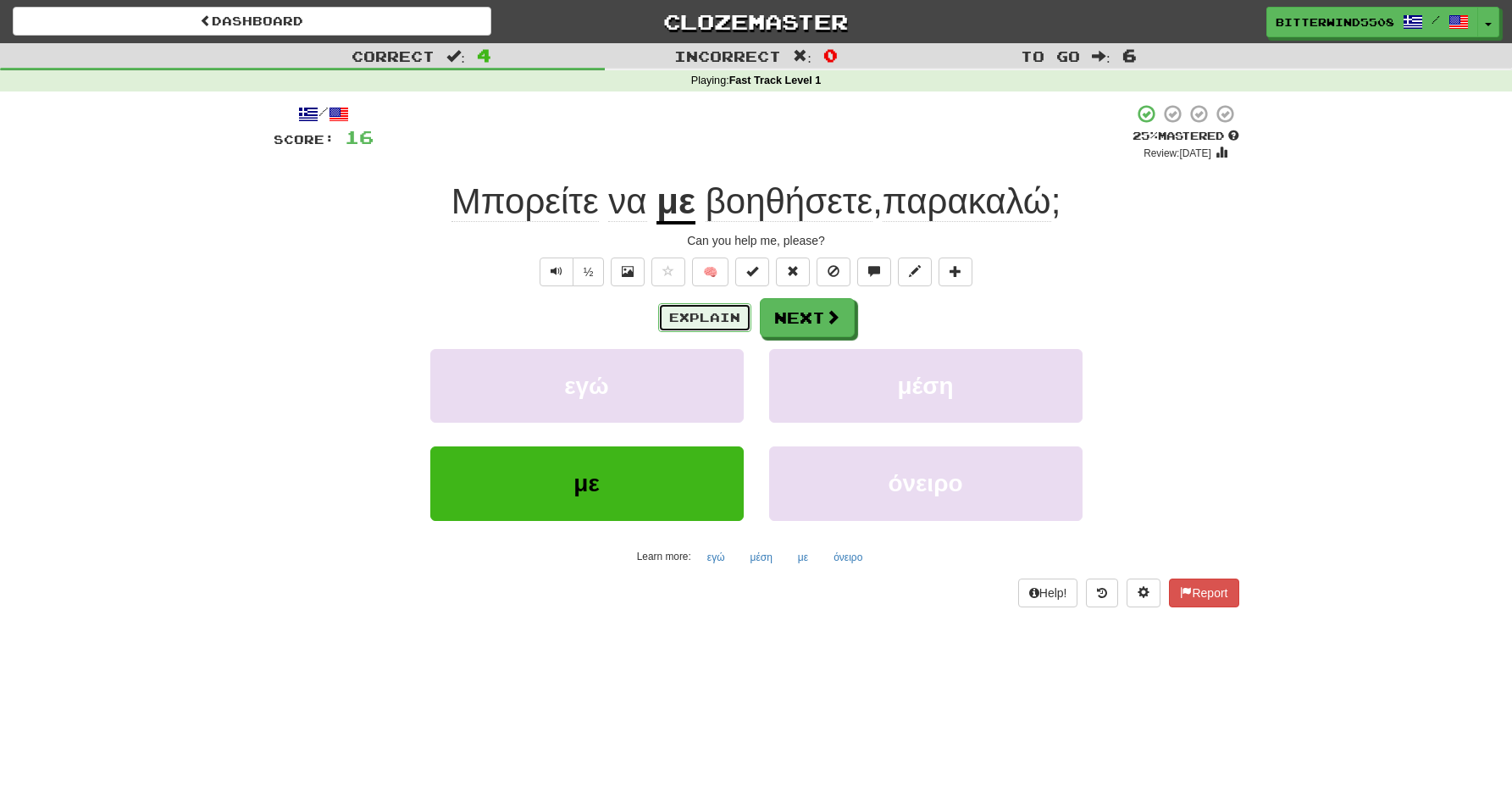
click at [691, 316] on button "Explain" at bounding box center [705, 318] width 93 height 29
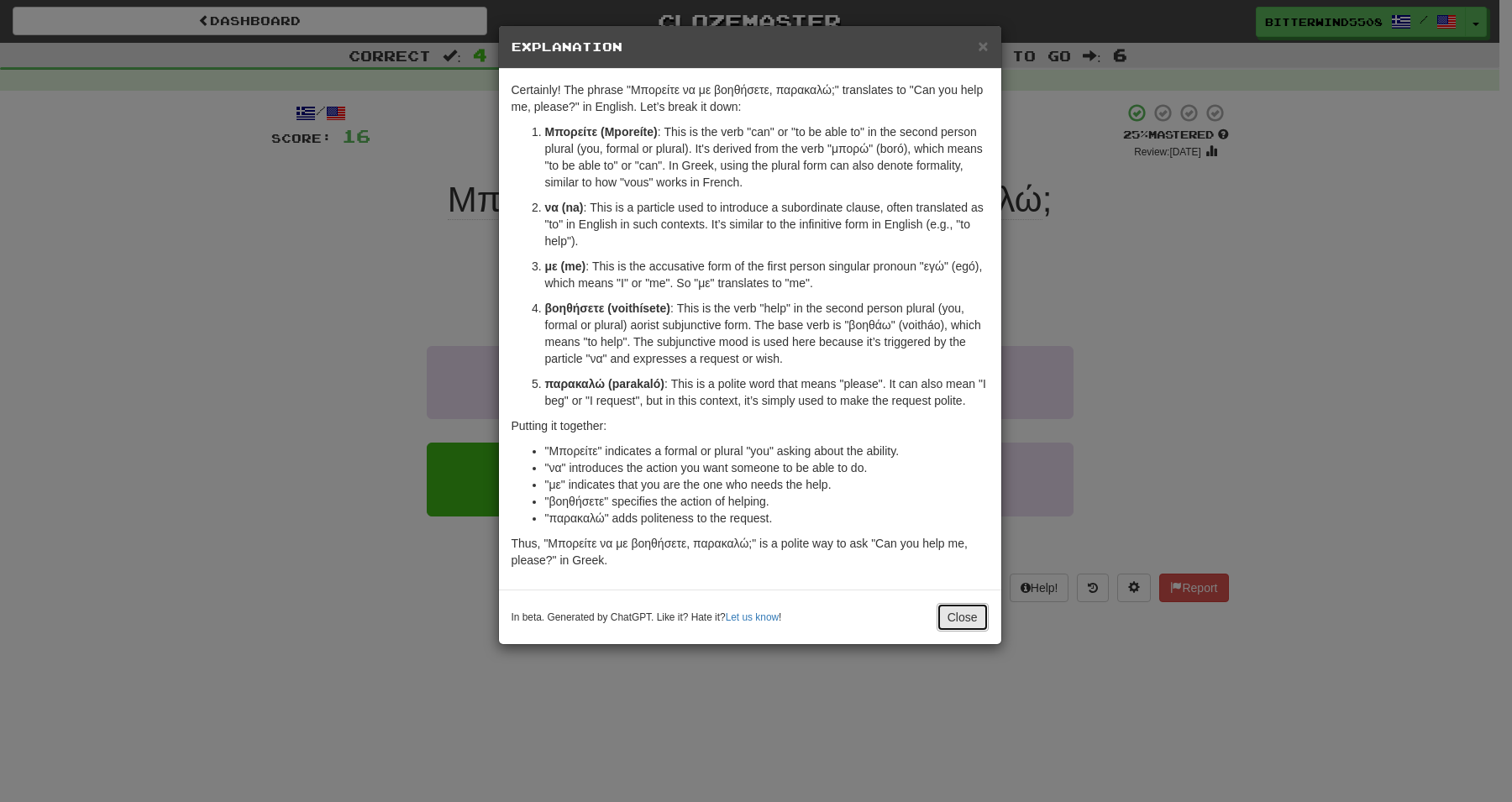
click at [971, 619] on button "Close" at bounding box center [963, 617] width 52 height 29
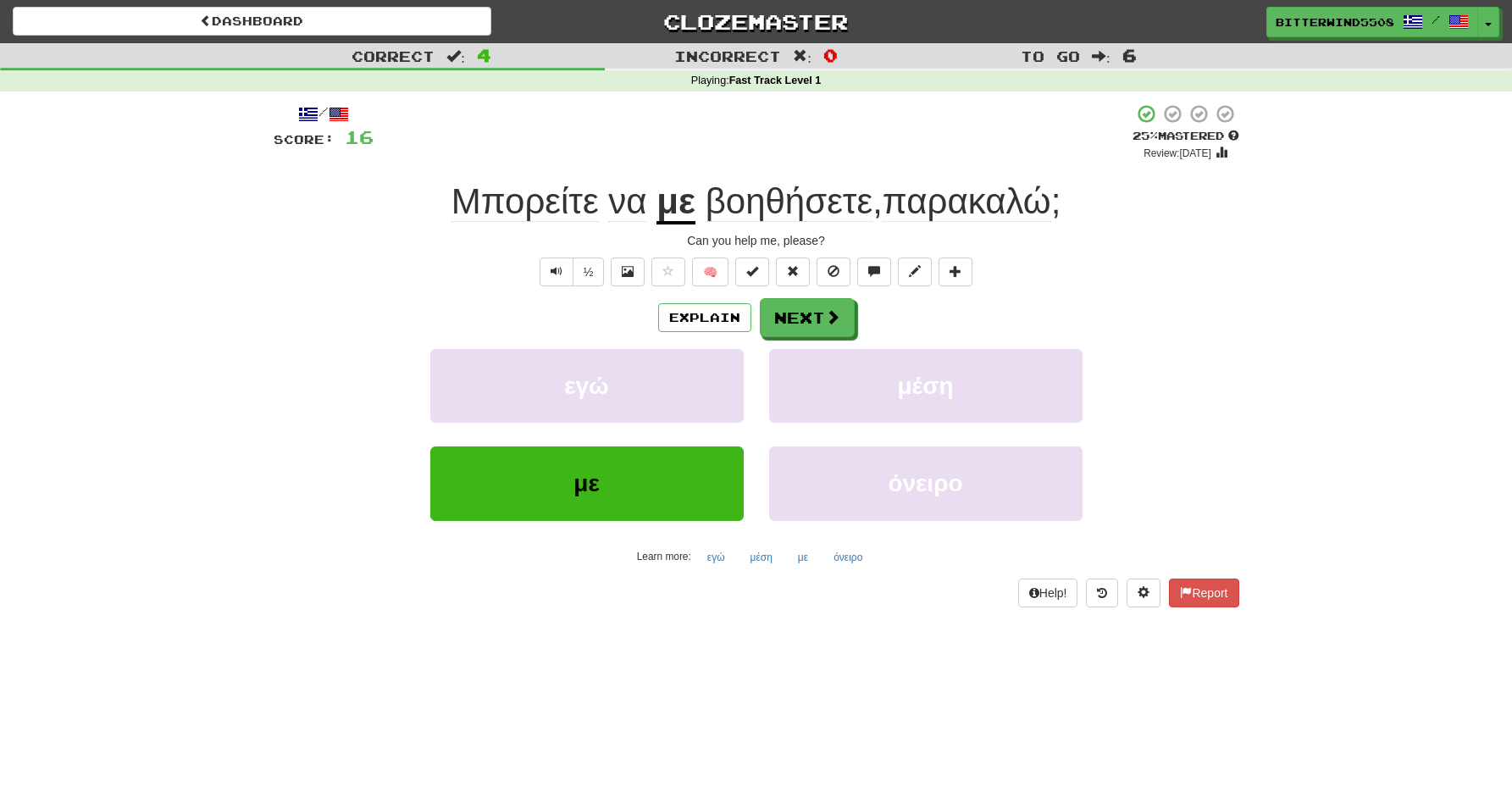
click at [788, 338] on div "Explain Next εγώ μέση με όνειρο Learn more: εγώ μέση με όνειρο" at bounding box center [756, 434] width 966 height 272
click at [806, 329] on button "Next" at bounding box center [808, 318] width 95 height 39
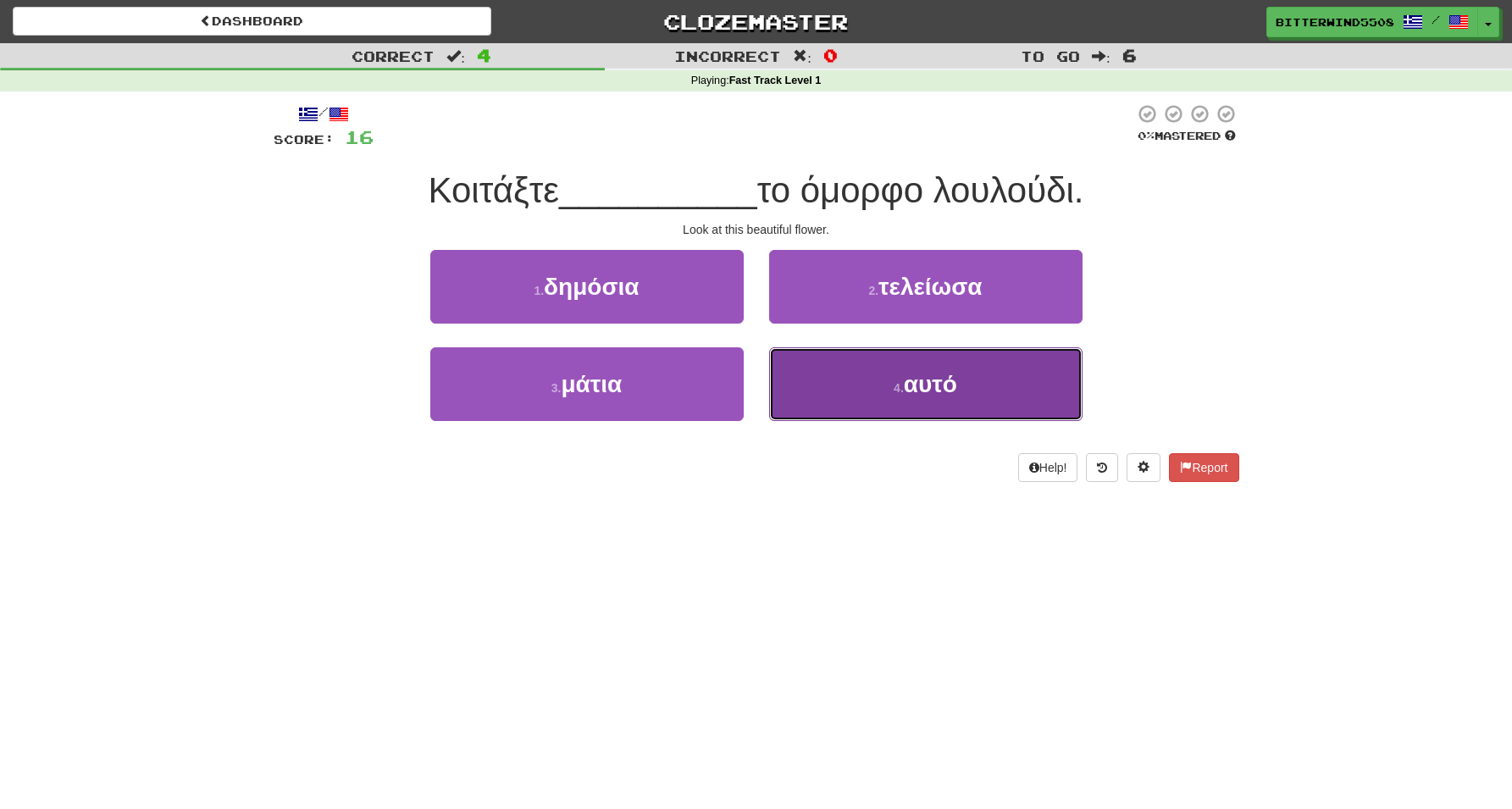
click at [873, 387] on button "4 . αυτό" at bounding box center [926, 384] width 314 height 74
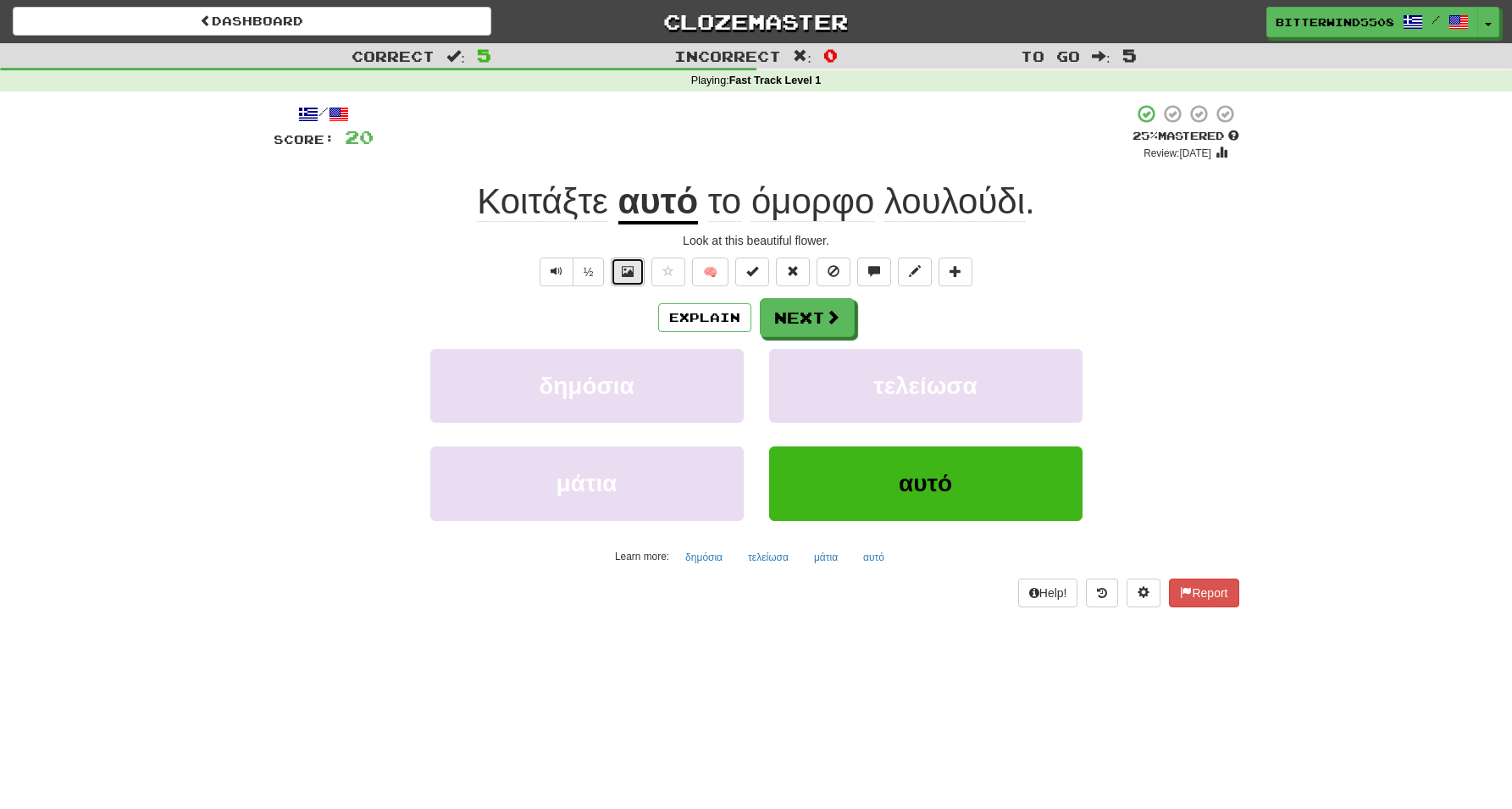
click at [626, 273] on span at bounding box center [627, 271] width 12 height 12
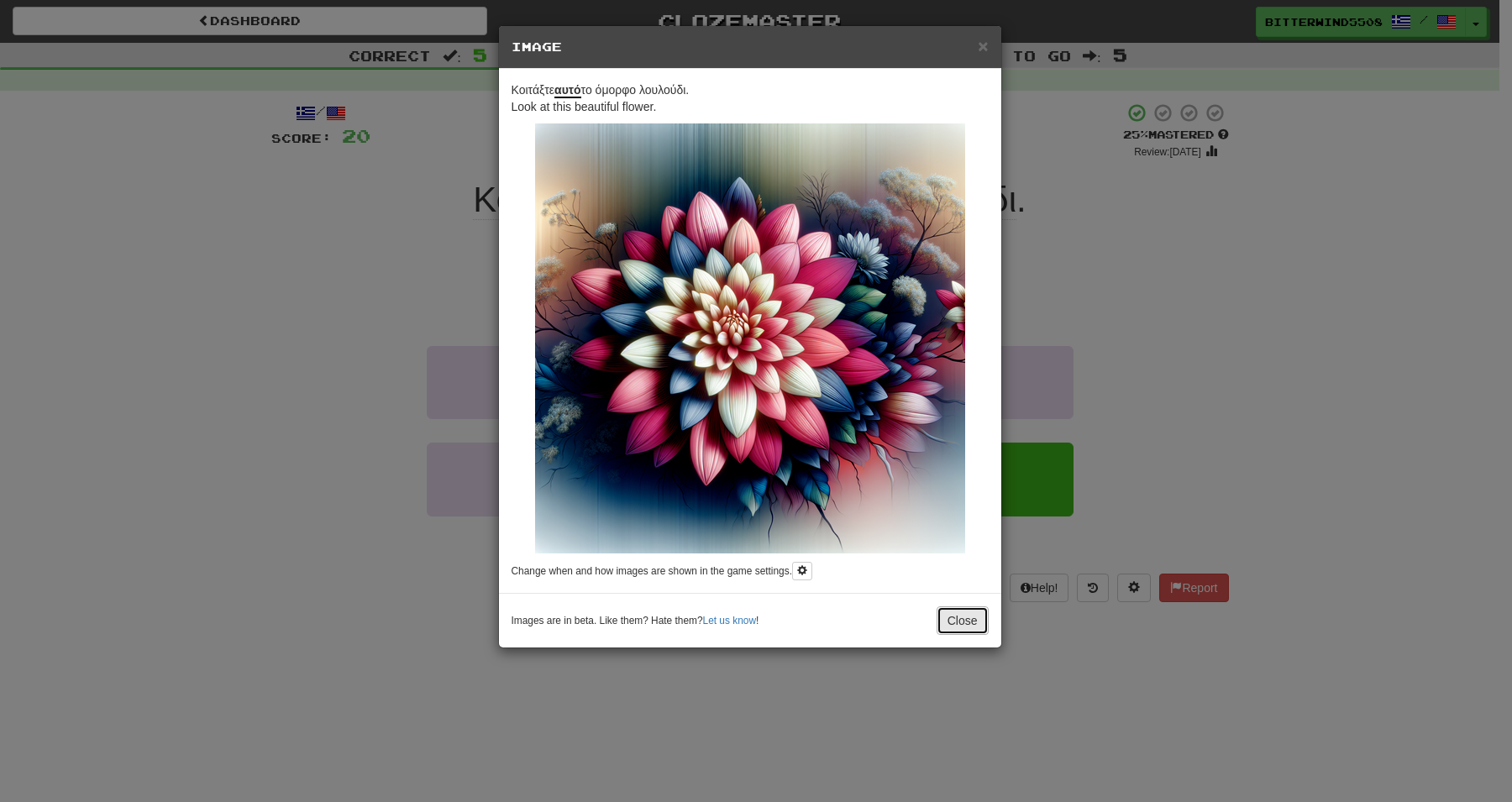
click at [967, 633] on button "Close" at bounding box center [963, 621] width 52 height 29
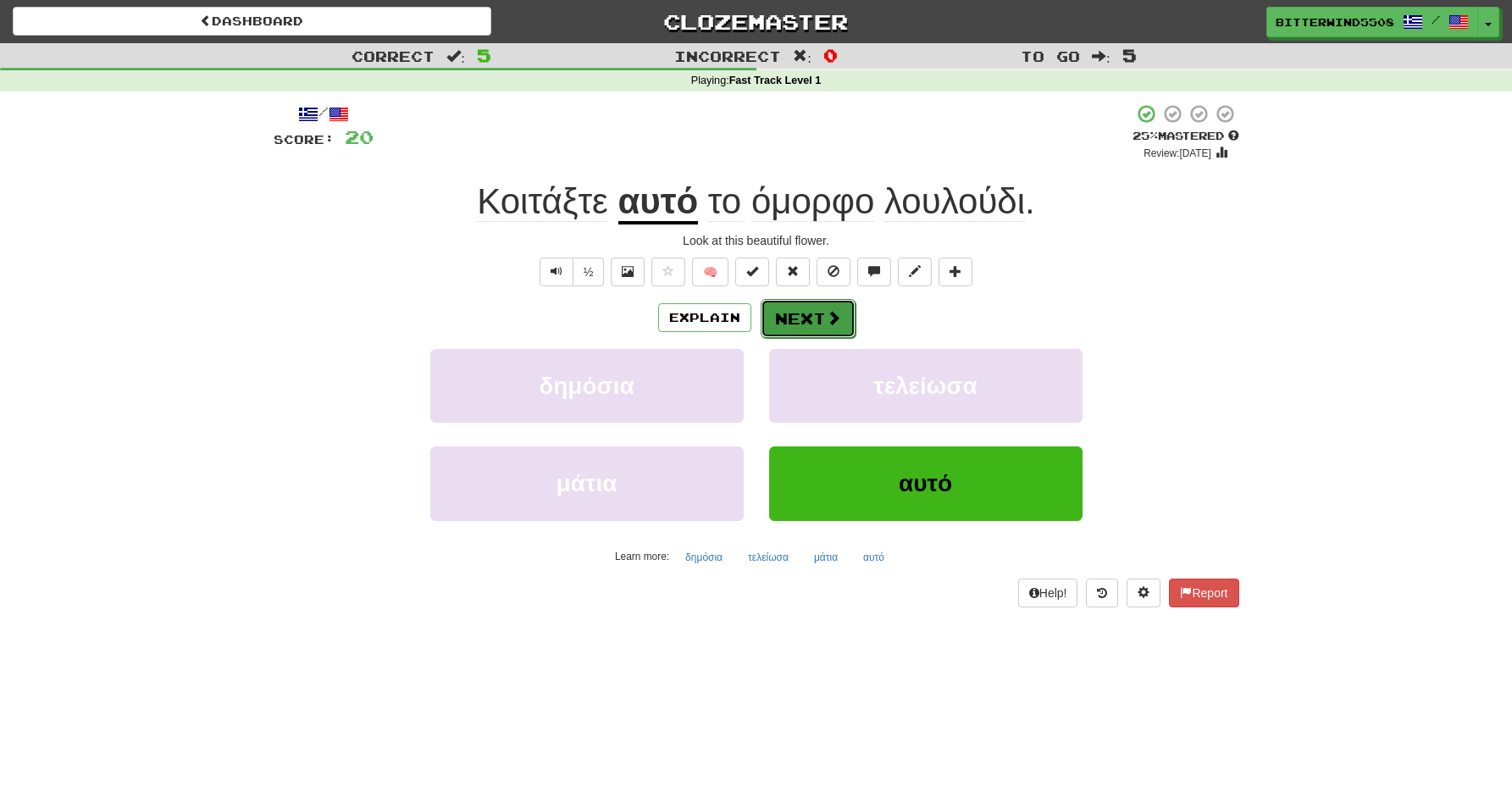
click at [786, 316] on button "Next" at bounding box center [808, 318] width 95 height 39
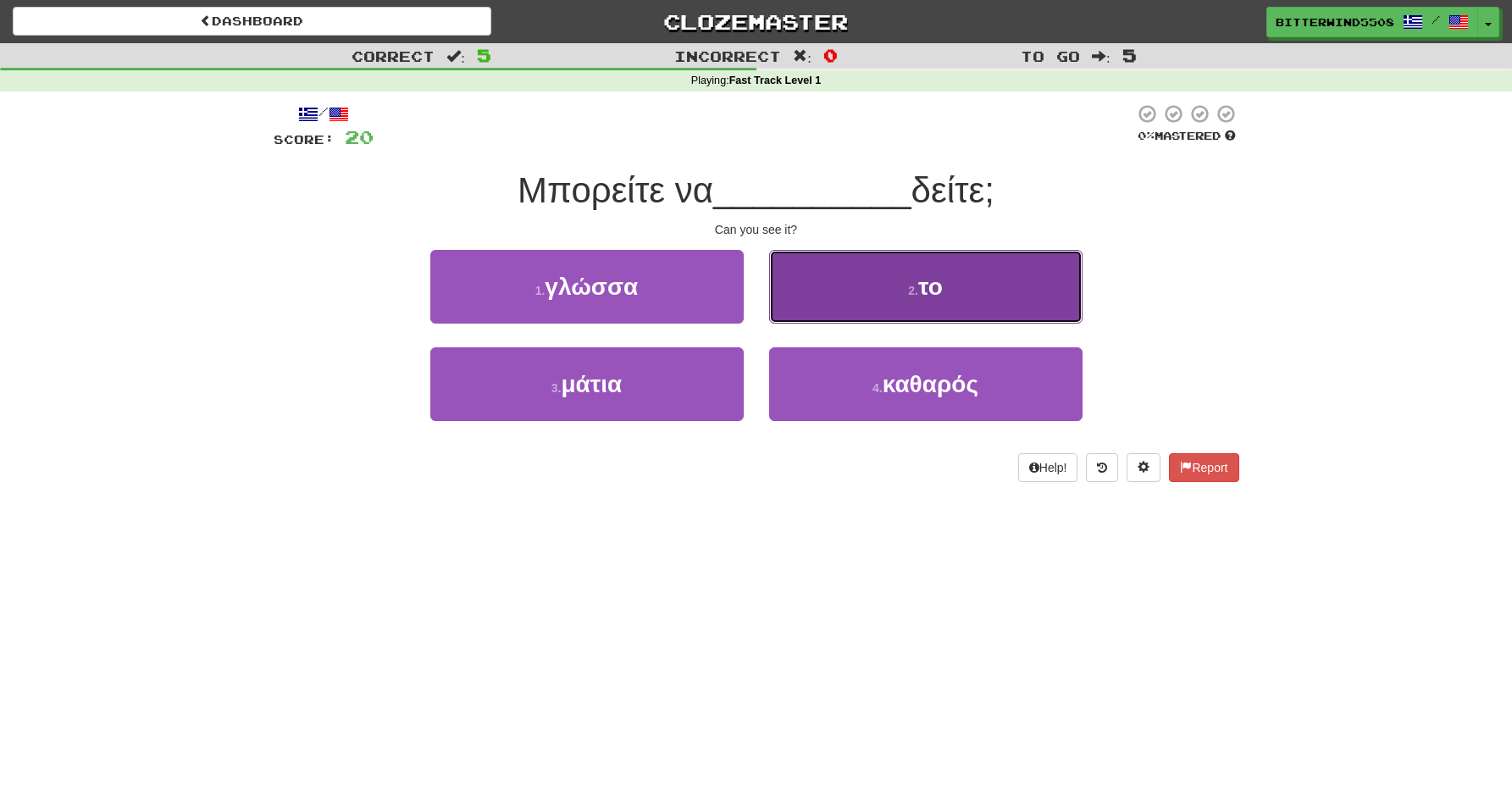
click at [839, 288] on button "2 . το" at bounding box center [926, 286] width 314 height 74
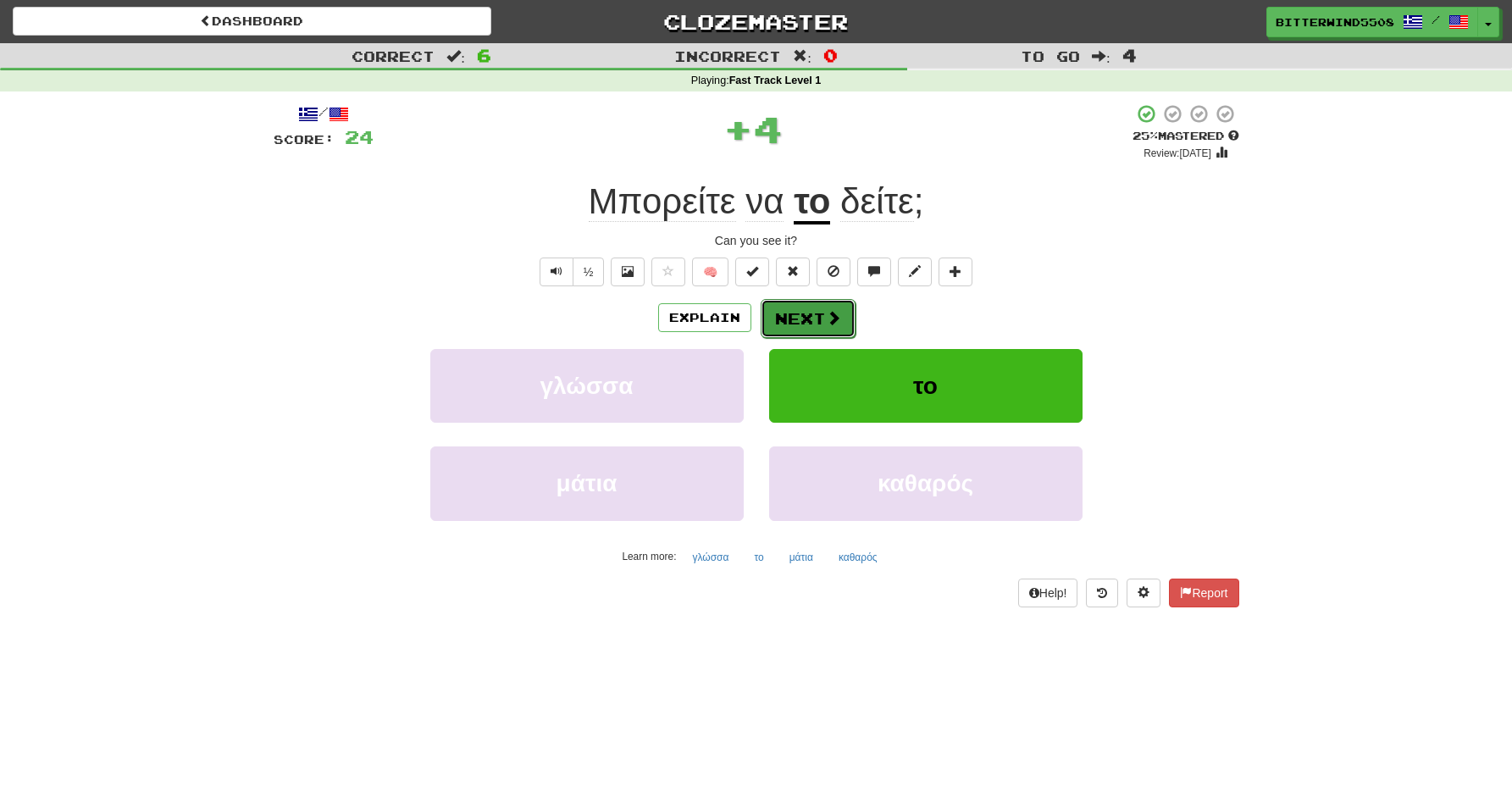
click at [795, 316] on button "Next" at bounding box center [808, 318] width 95 height 39
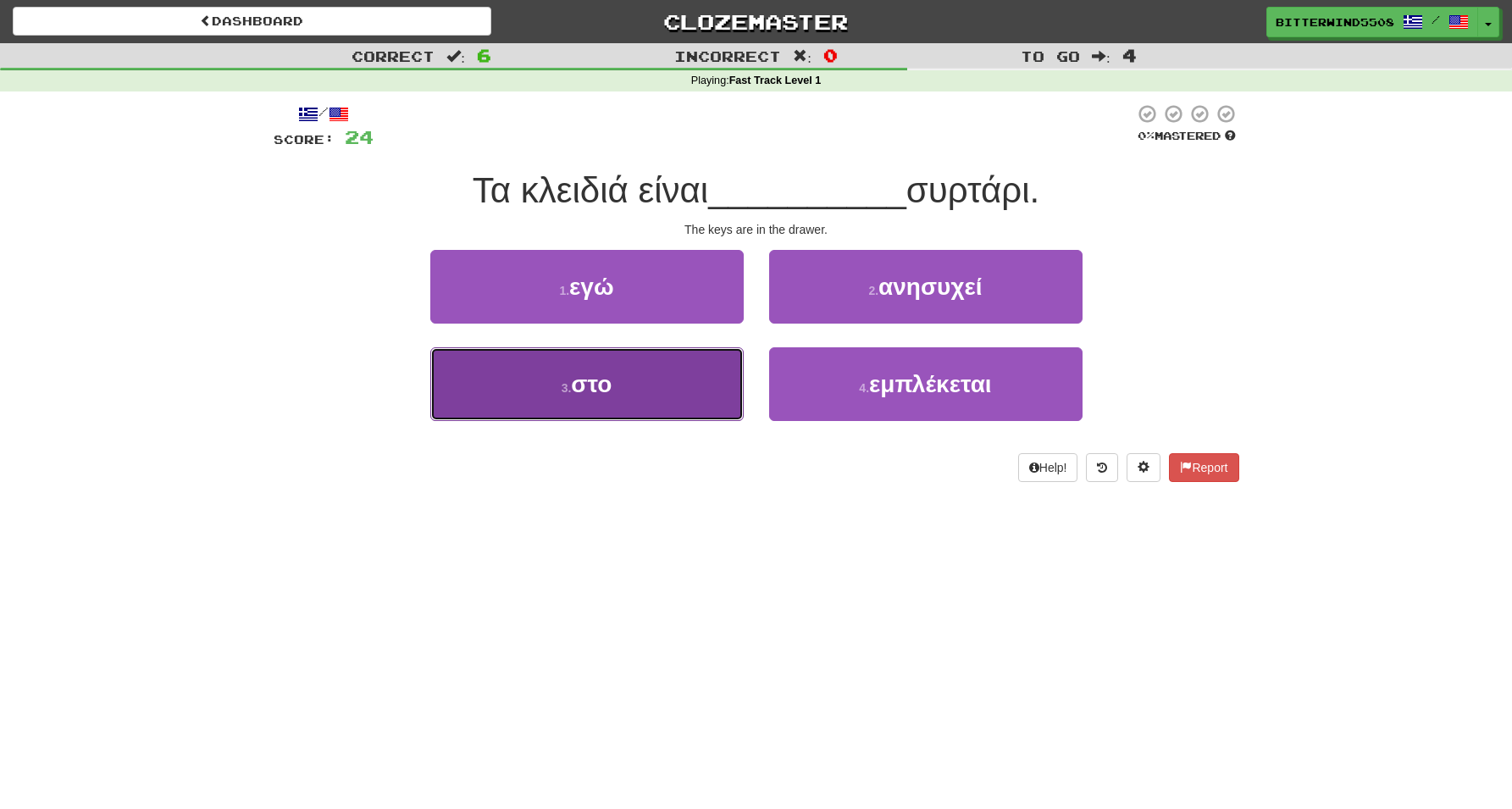
click at [624, 384] on button "3 . στο" at bounding box center [586, 384] width 314 height 74
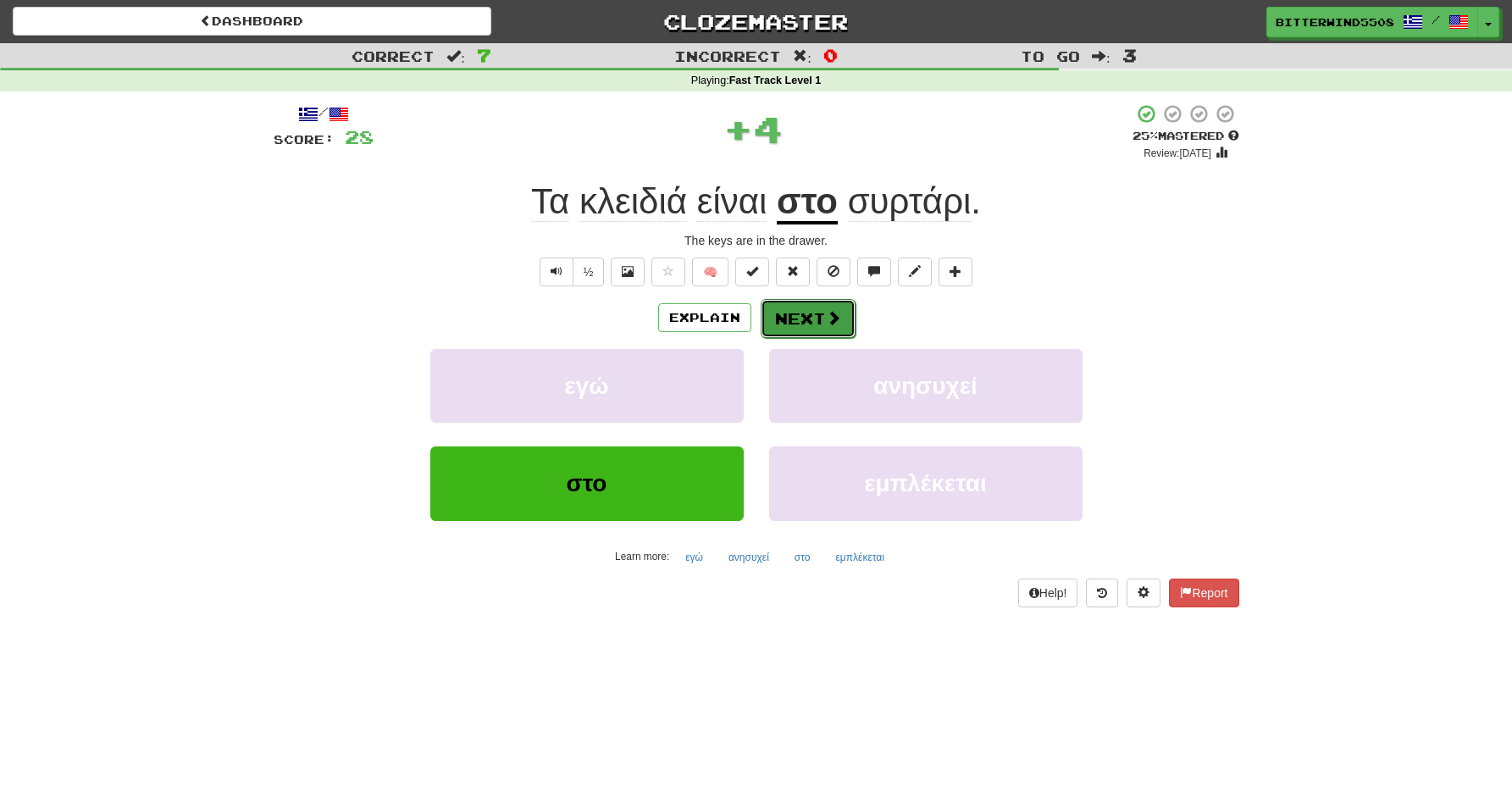
click at [809, 326] on button "Next" at bounding box center [808, 318] width 95 height 39
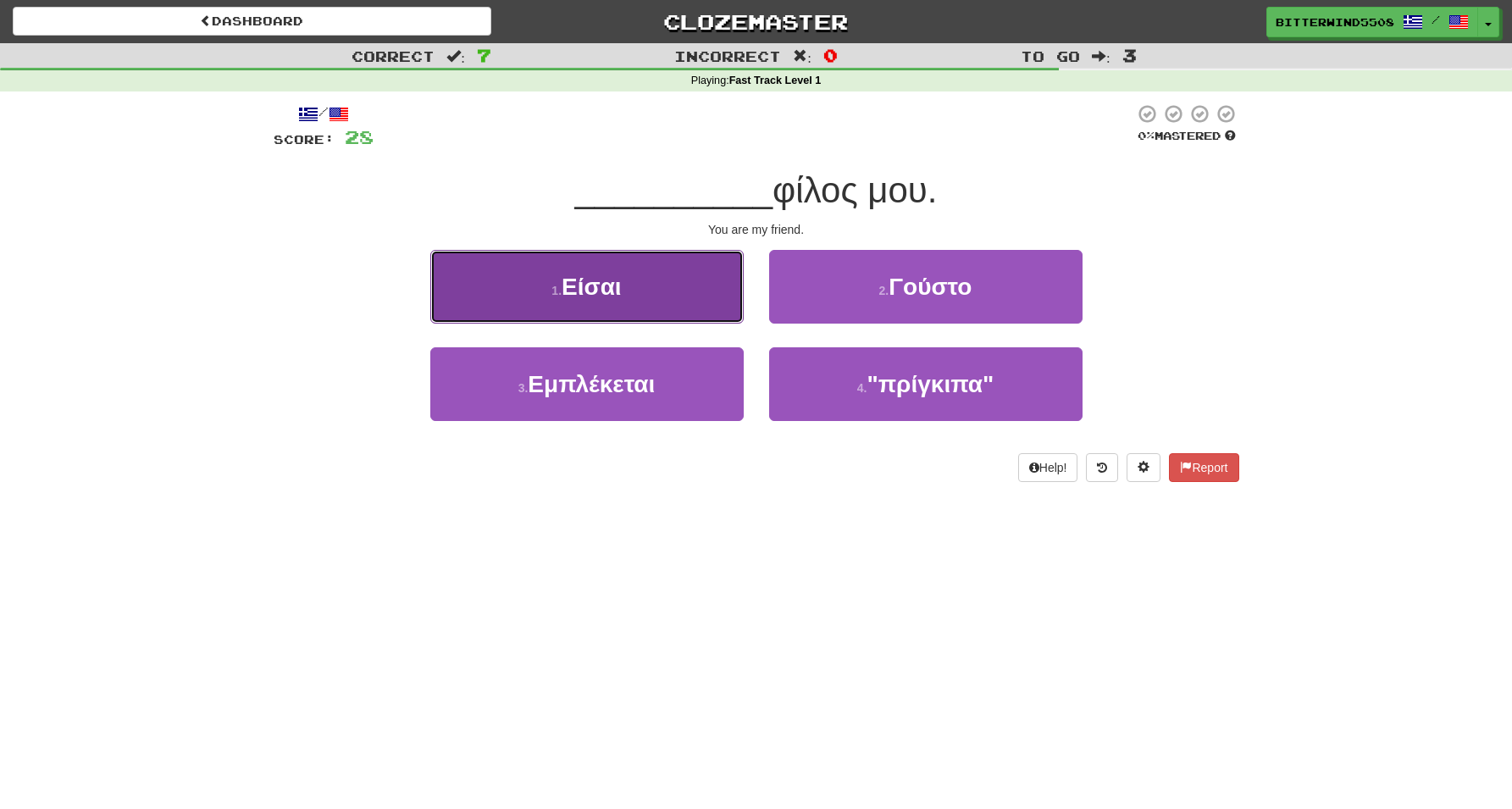
click at [665, 301] on button "1 . Είσαι" at bounding box center [586, 286] width 314 height 74
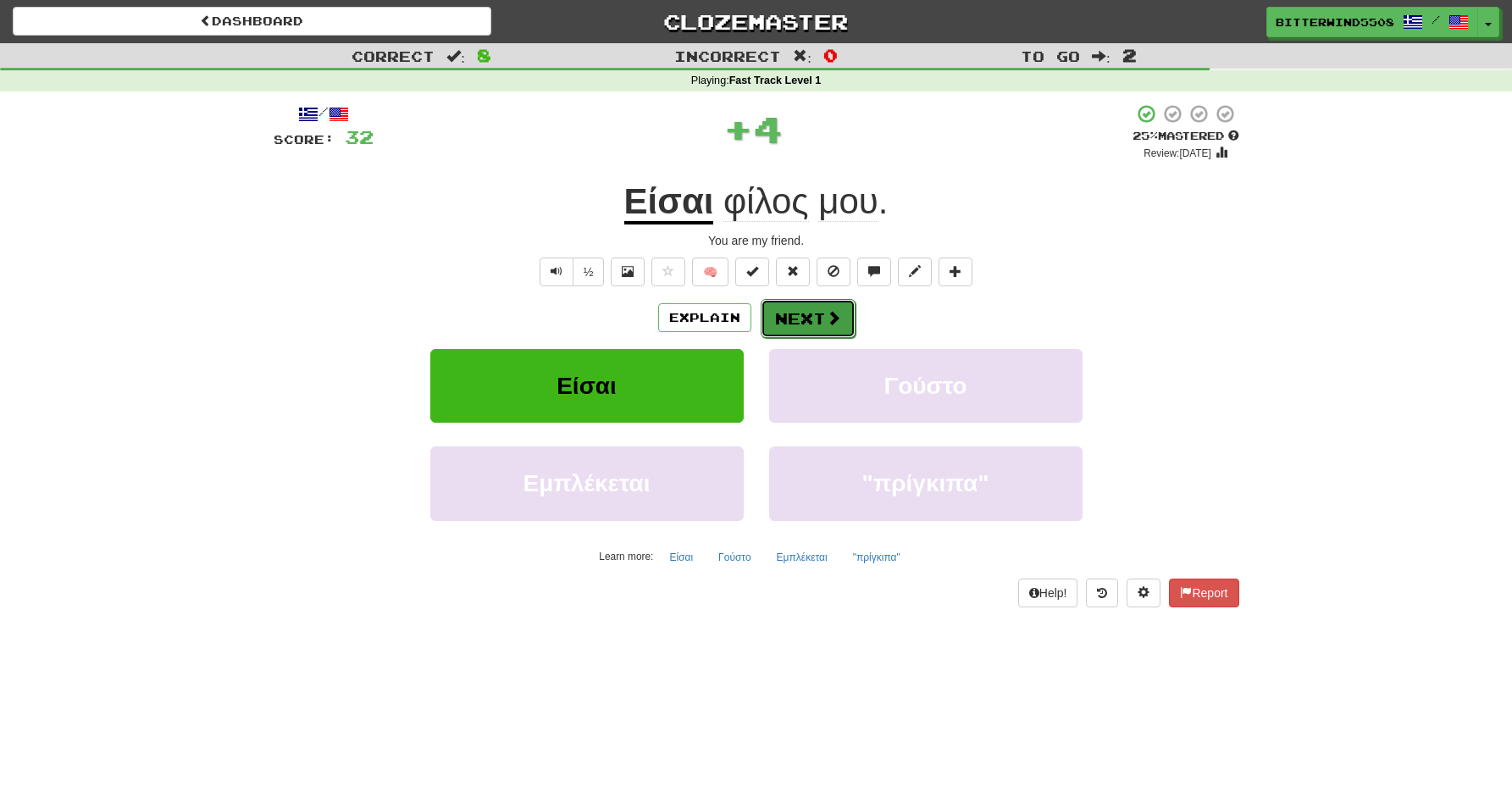
click at [809, 320] on button "Next" at bounding box center [808, 318] width 95 height 39
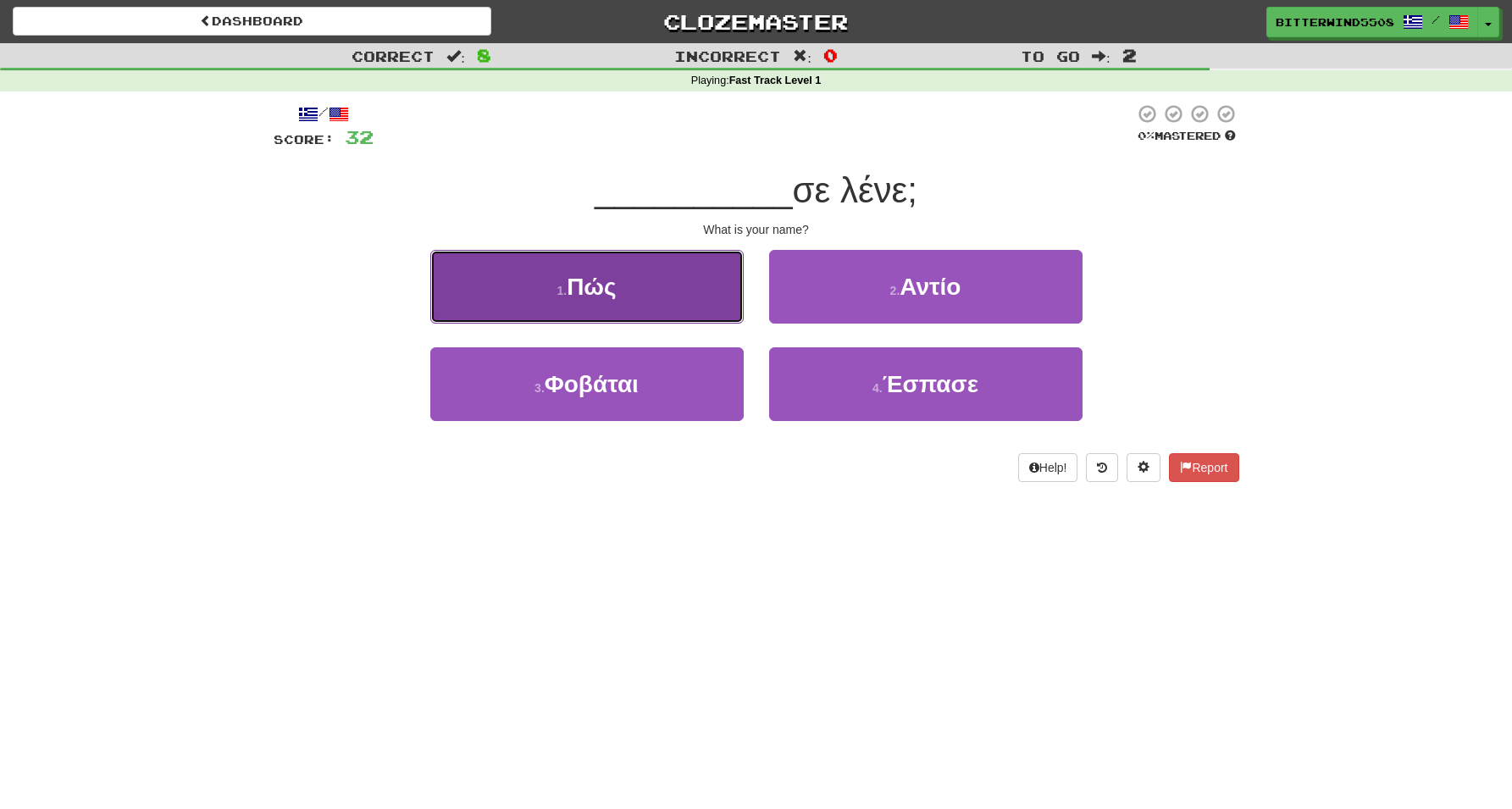
click at [656, 266] on button "1 . Πώς" at bounding box center [586, 286] width 314 height 74
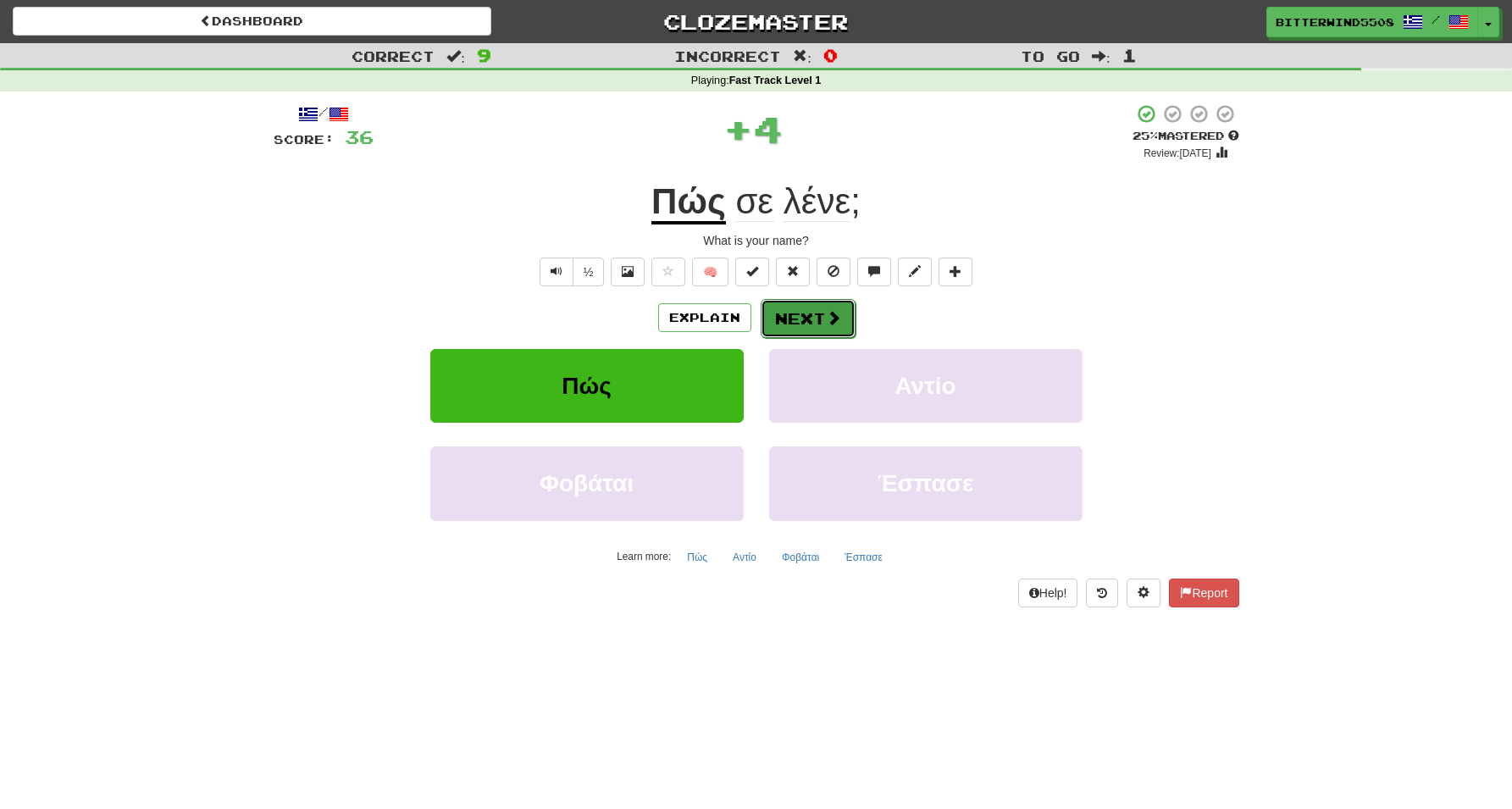
click at [785, 320] on button "Next" at bounding box center [808, 318] width 95 height 39
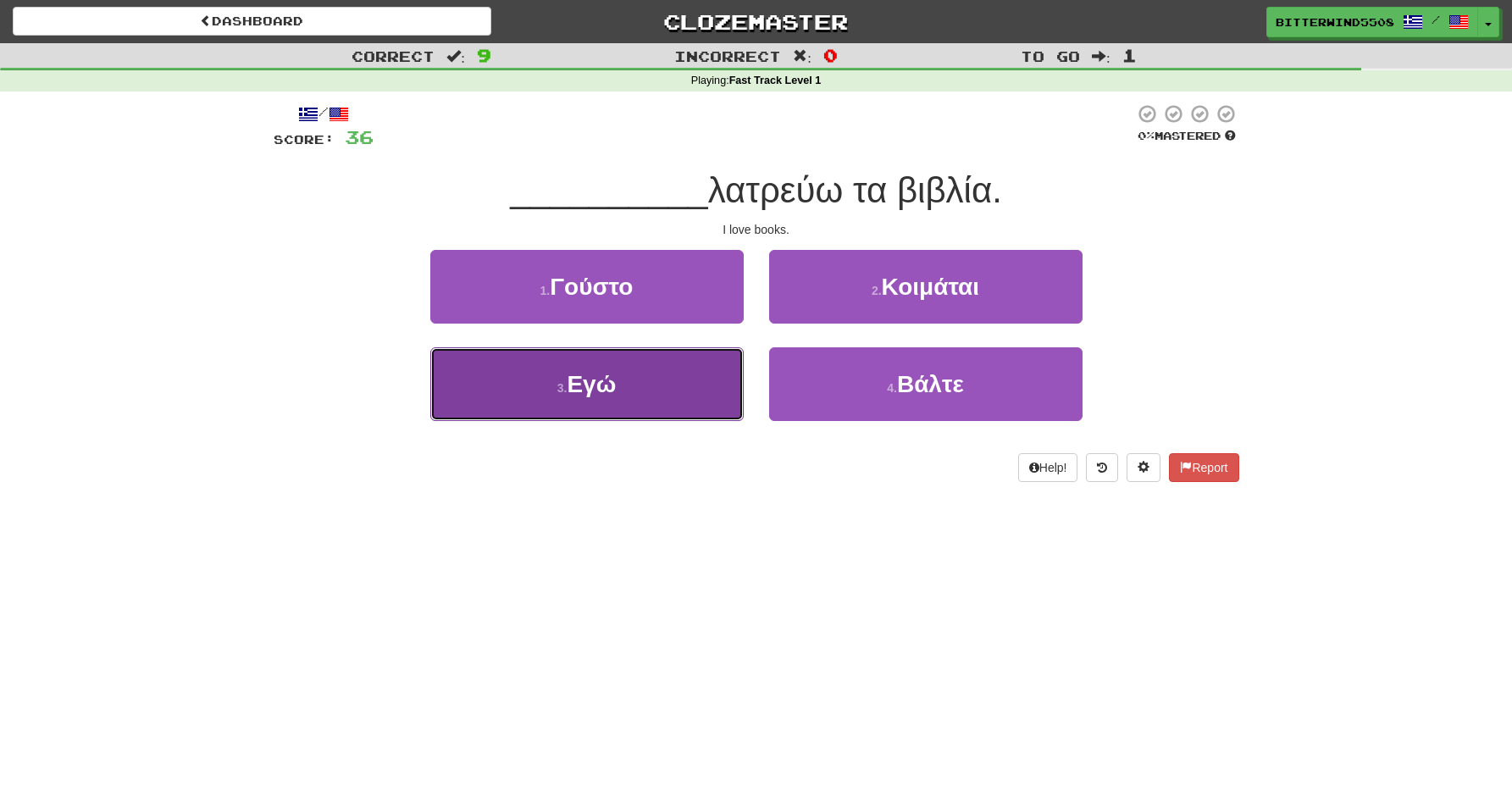
click at [693, 370] on button "3 . Εγώ" at bounding box center [586, 384] width 314 height 74
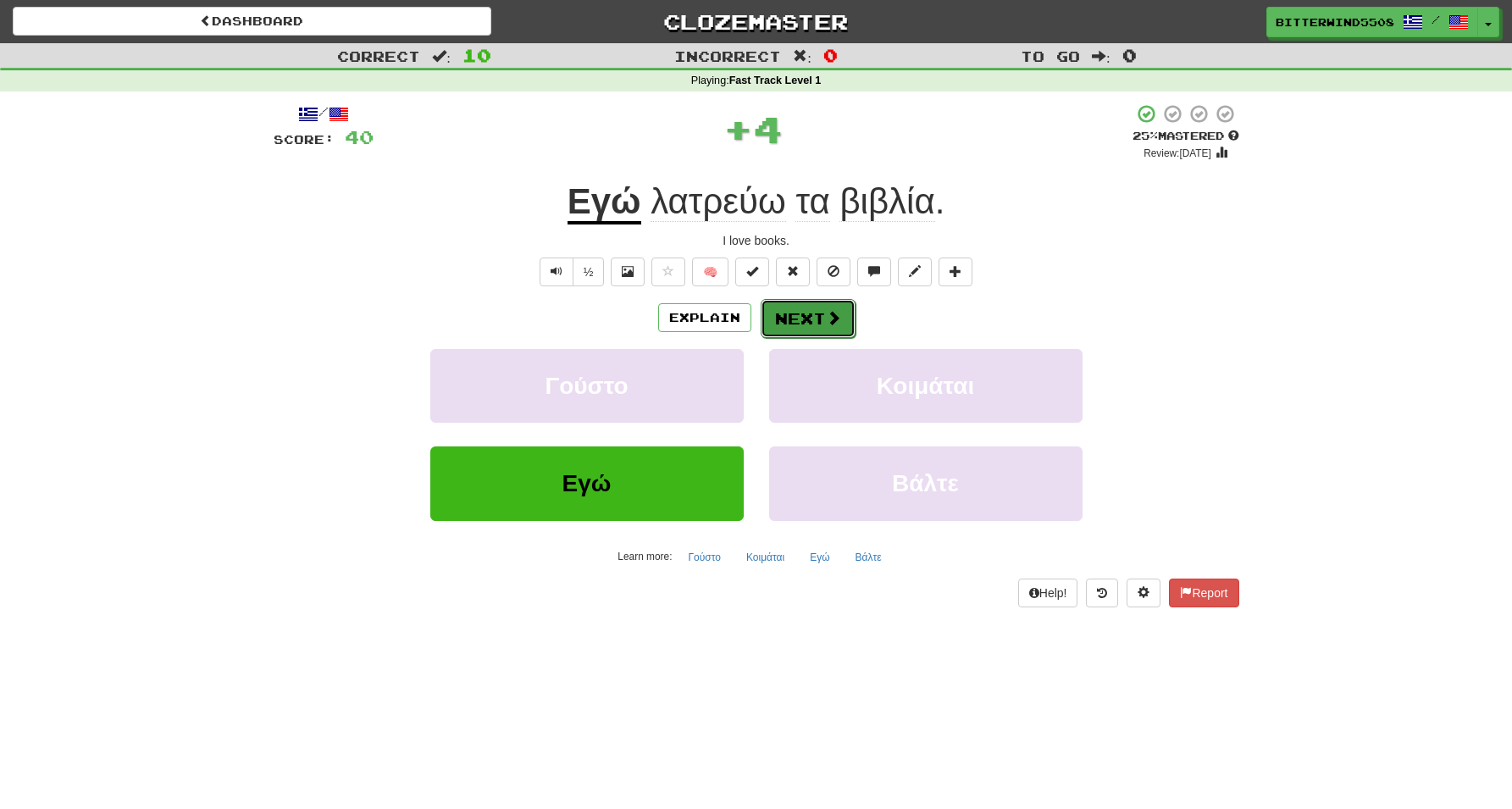
click at [802, 320] on button "Next" at bounding box center [808, 318] width 95 height 39
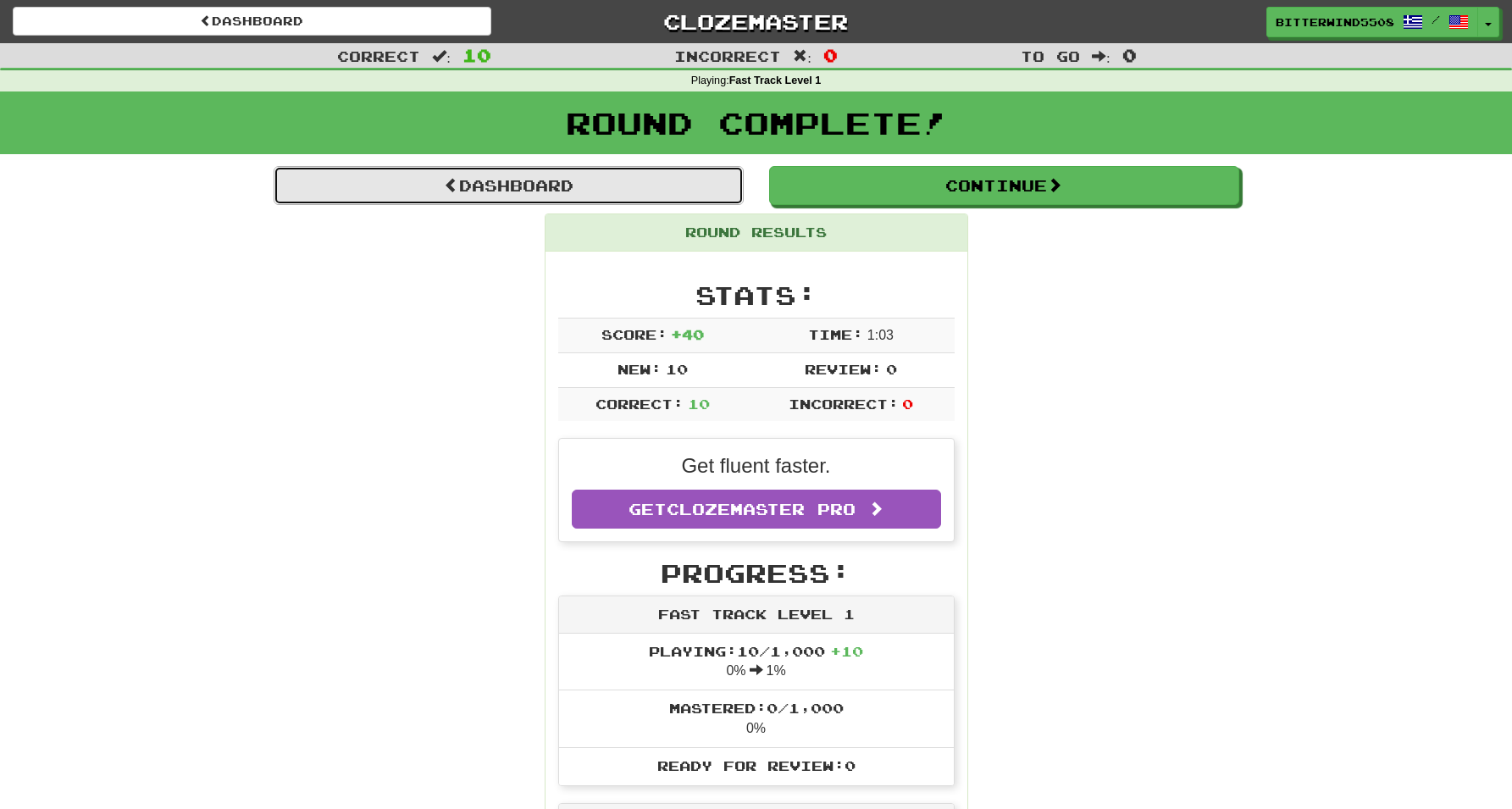
click at [523, 171] on link "Dashboard" at bounding box center [508, 185] width 470 height 39
